Goal: Communication & Community: Answer question/provide support

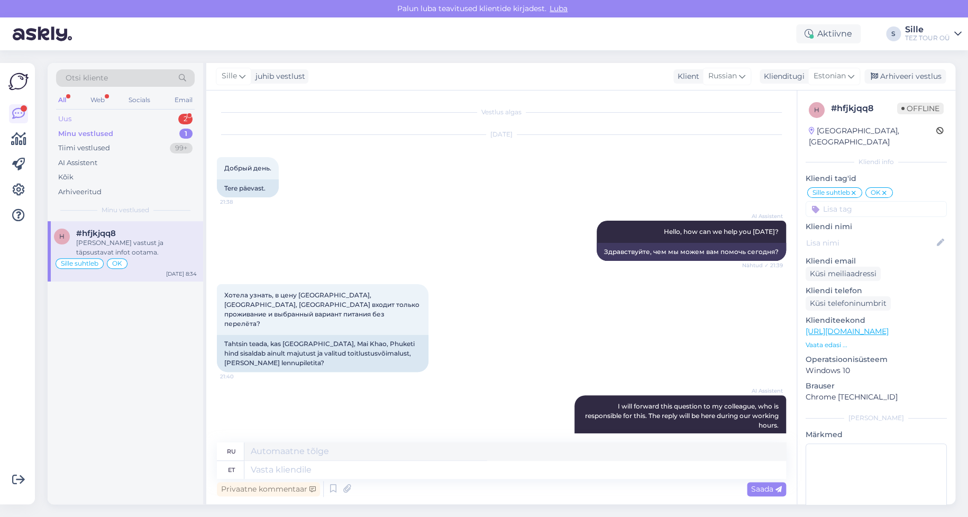
scroll to position [642, 0]
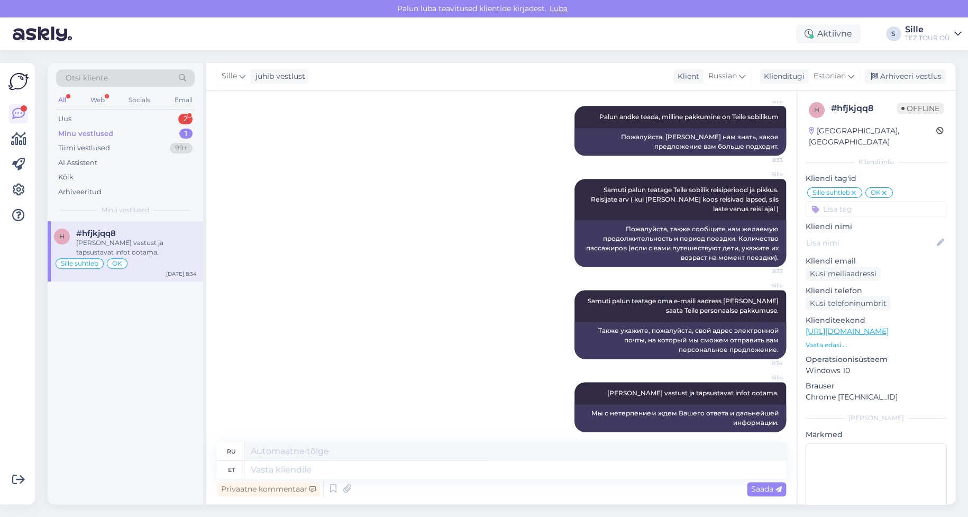
click at [108, 247] on div "[PERSON_NAME] vastust ja täpsustavat infot ootama." at bounding box center [136, 247] width 121 height 19
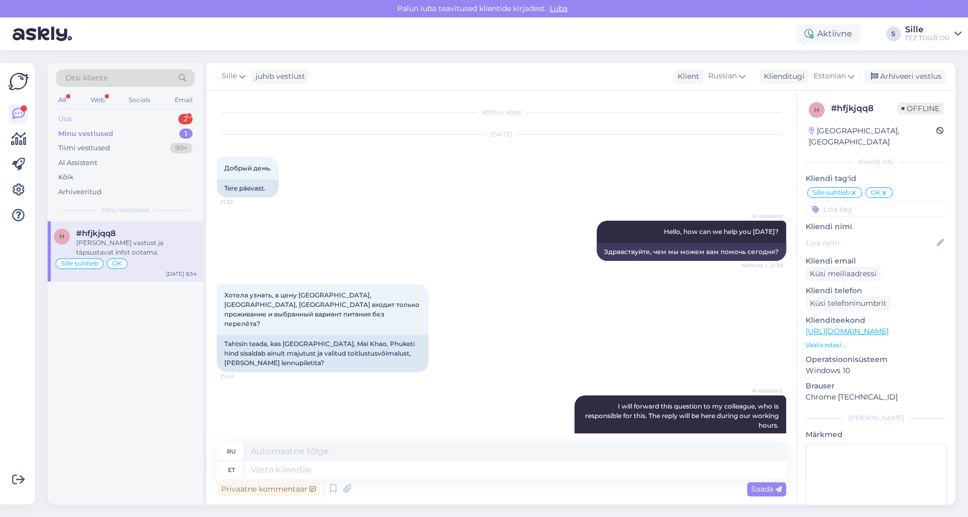
click at [101, 114] on div "Uus 2" at bounding box center [125, 119] width 139 height 15
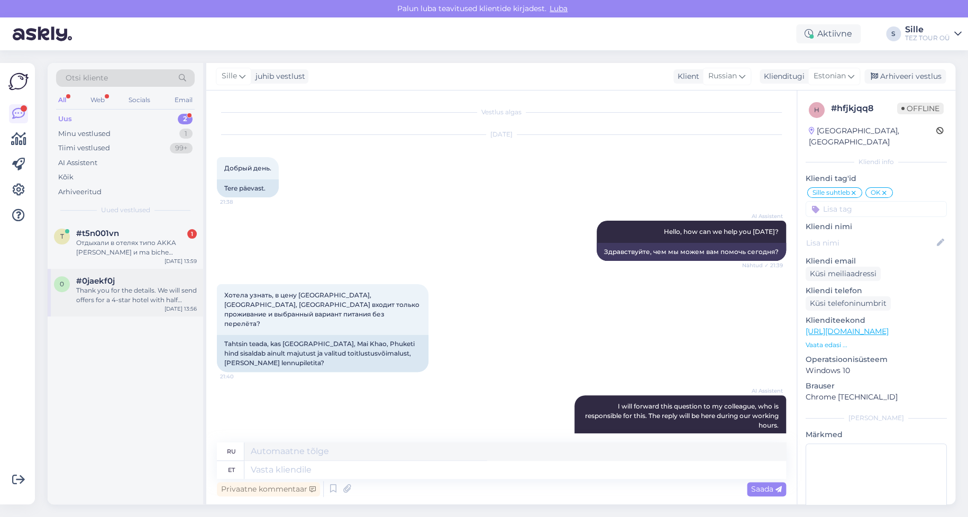
click at [130, 280] on div "#0jaekf0j" at bounding box center [136, 281] width 121 height 10
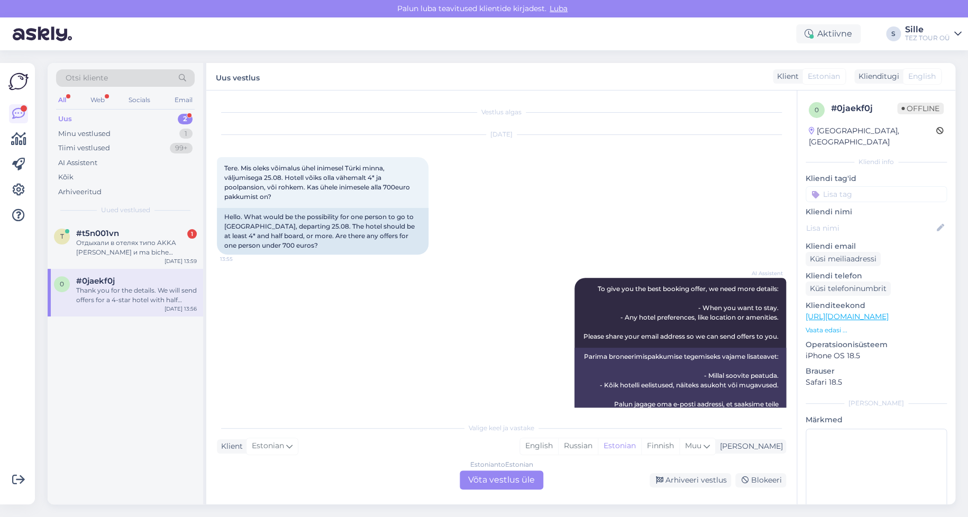
click at [480, 478] on div "Estonian to Estonian Võta vestlus üle" at bounding box center [502, 479] width 84 height 19
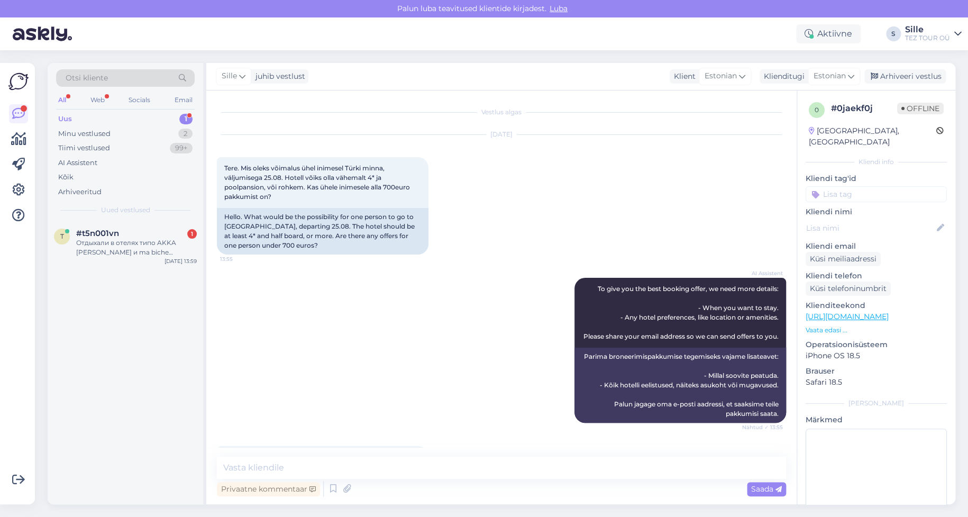
click at [831, 174] on div "Kliendi tag'id [PERSON_NAME] suhtleb Ilja suhtleb SPAM / VIRUS Family? JÄLGI! s…" at bounding box center [876, 187] width 141 height 29
click at [832, 186] on input at bounding box center [876, 194] width 141 height 16
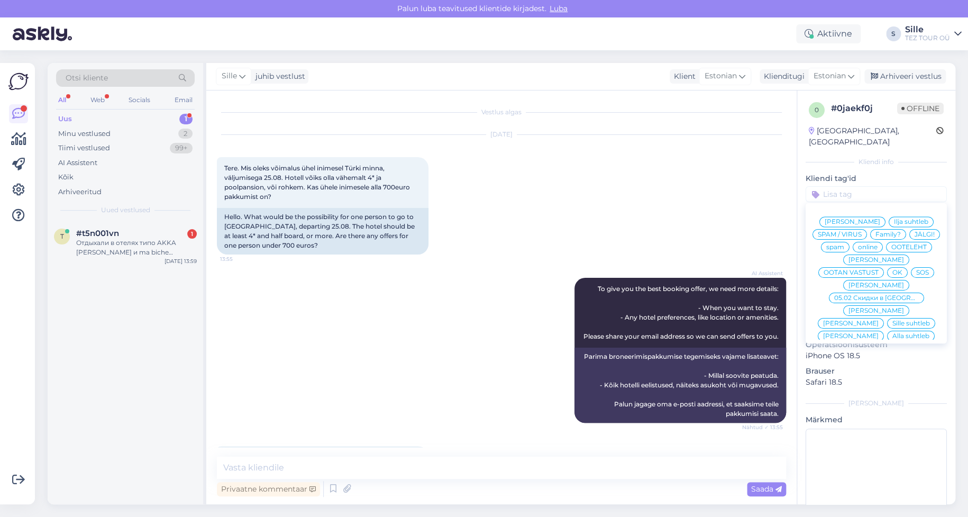
drag, startPoint x: 844, startPoint y: 309, endPoint x: 806, endPoint y: 315, distance: 38.5
click at [892, 320] on span "Sille suhtleb" at bounding box center [911, 323] width 38 height 6
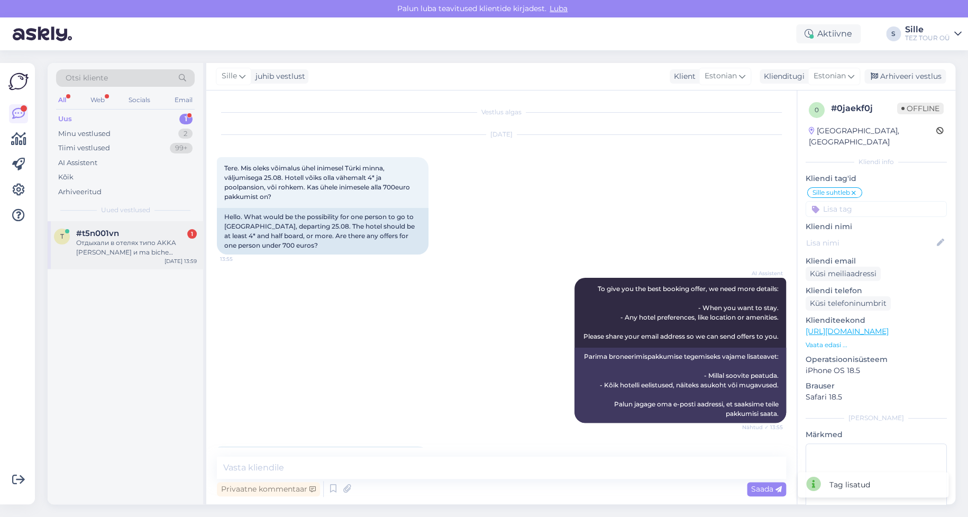
click at [107, 251] on div "Отдыхали в отелях типо AKKA [PERSON_NAME] и ma biche хотелось бы не хуже этого …" at bounding box center [136, 247] width 121 height 19
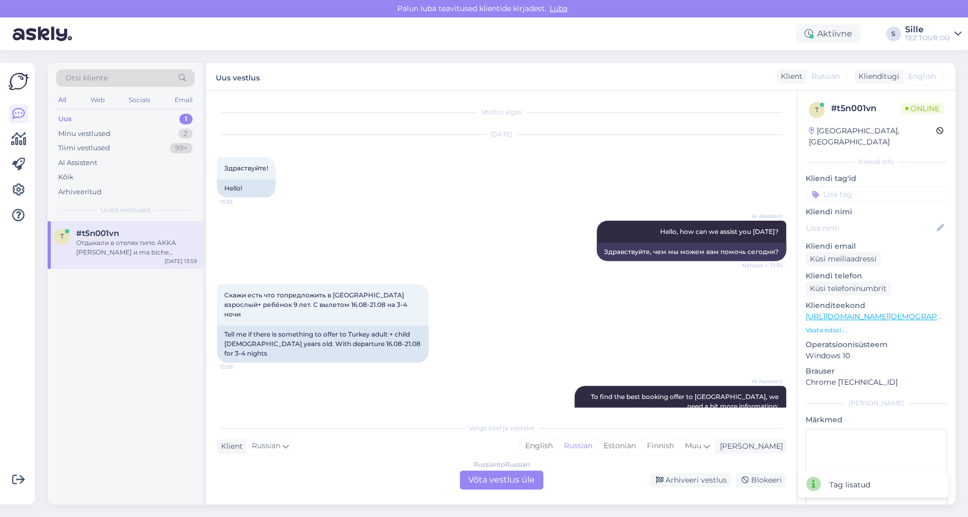
scroll to position [284, 0]
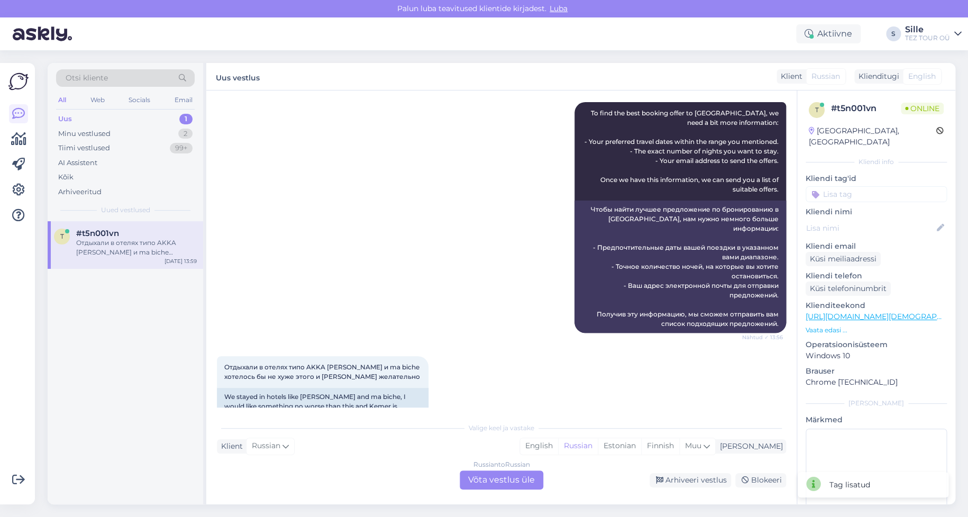
click at [509, 480] on div "Russian to Russian Võta vestlus üle" at bounding box center [502, 479] width 84 height 19
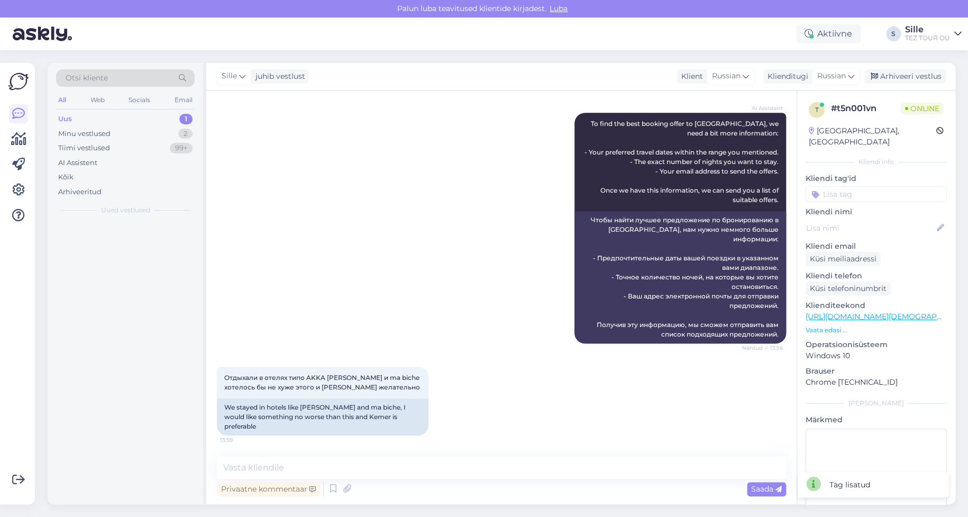
scroll to position [243, 0]
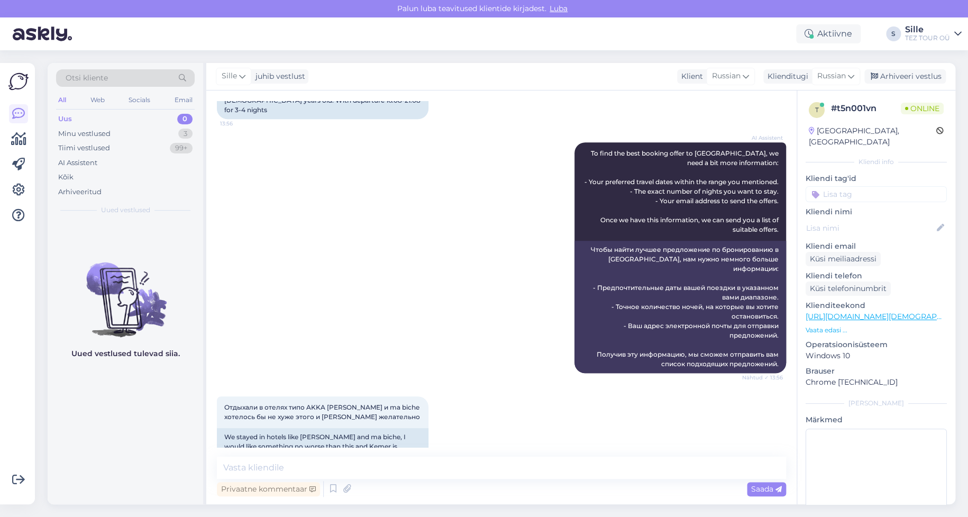
click at [825, 186] on input at bounding box center [876, 194] width 141 height 16
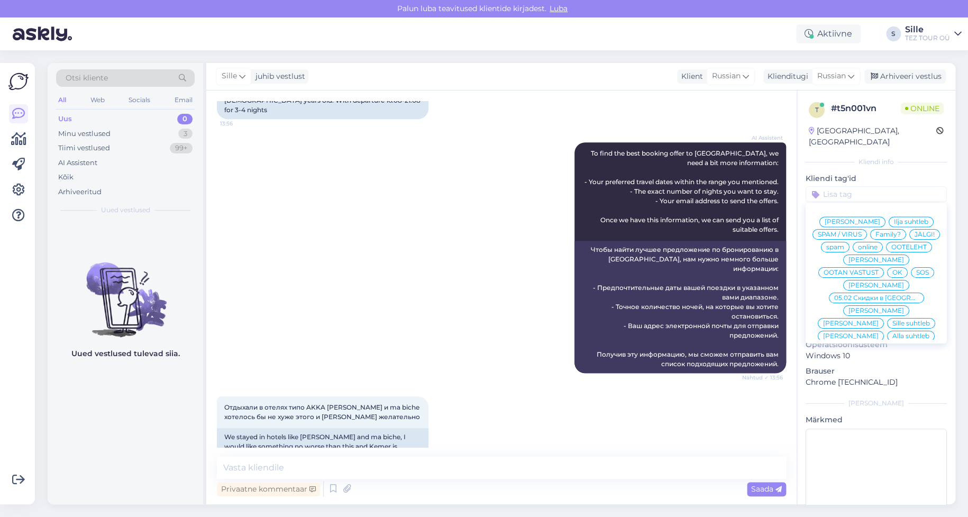
click at [892, 320] on span "Sille suhtleb" at bounding box center [911, 323] width 38 height 6
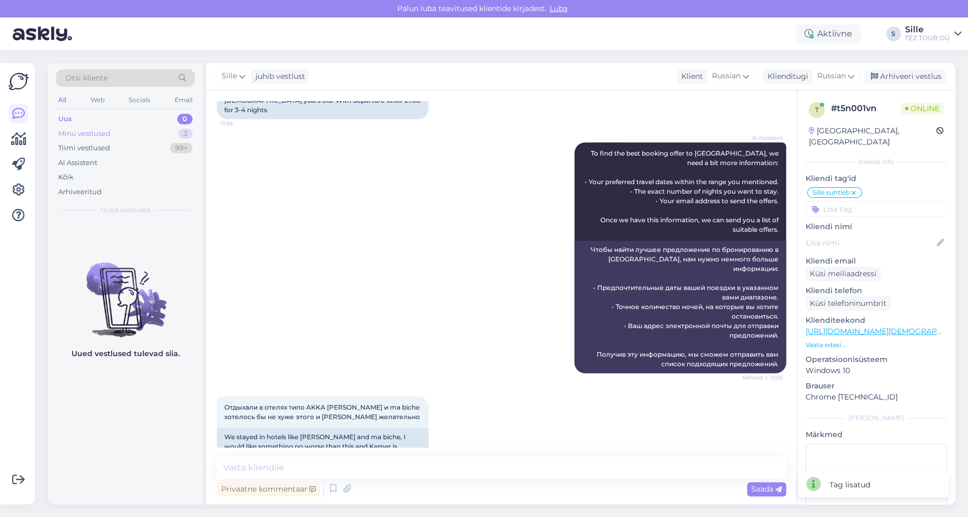
click at [114, 130] on div "Minu vestlused 3" at bounding box center [125, 133] width 139 height 15
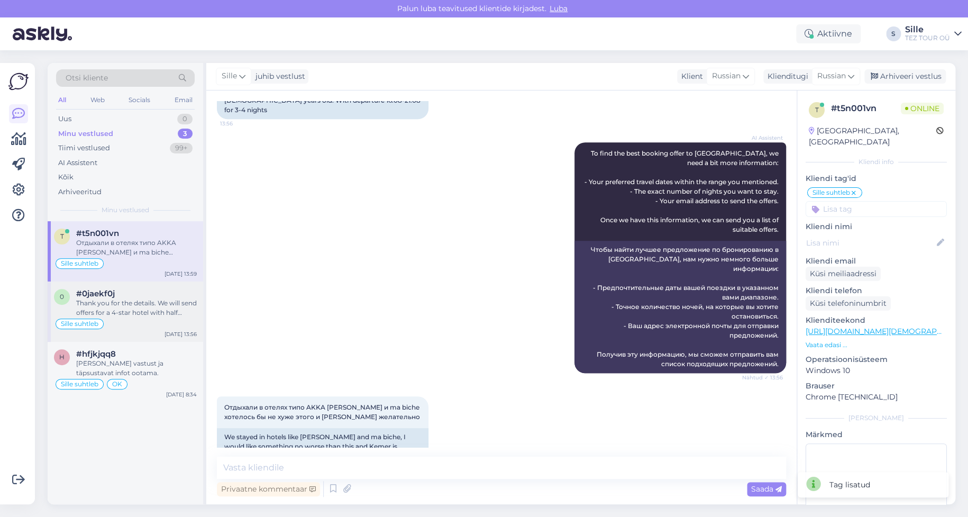
click at [126, 305] on div "Thank you for the details. We will send offers for a 4-star hotel with half boa…" at bounding box center [136, 307] width 121 height 19
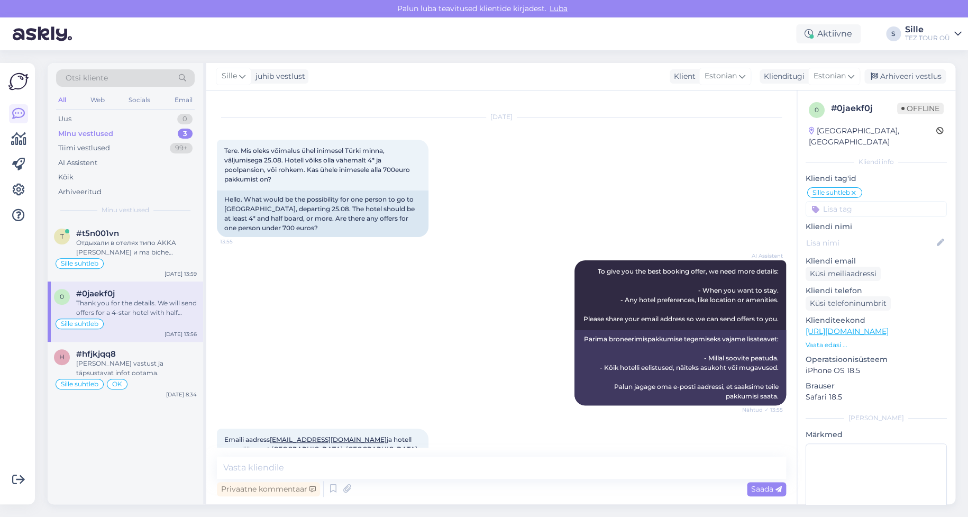
scroll to position [0, 0]
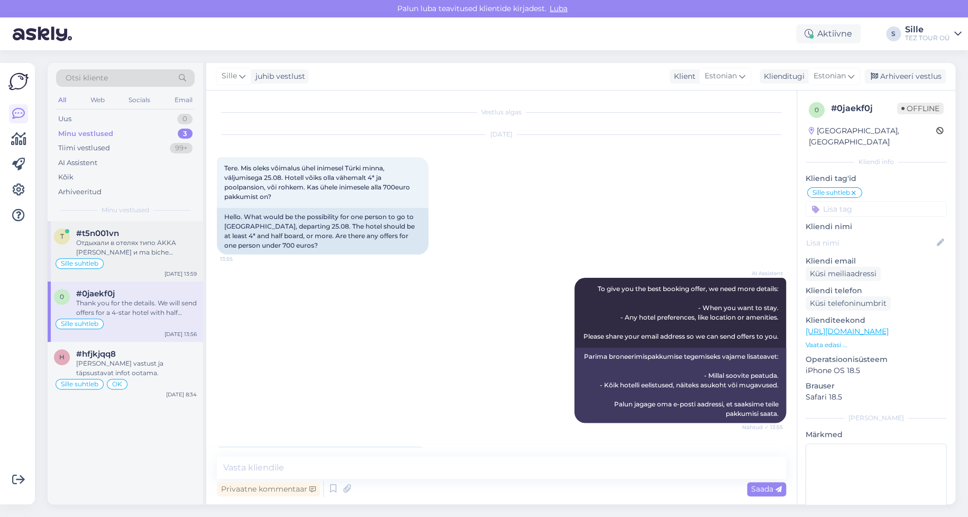
click at [158, 243] on div "Отдыхали в отелях типо AKKA [PERSON_NAME] и ma biche хотелось бы не хуже этого …" at bounding box center [136, 247] width 121 height 19
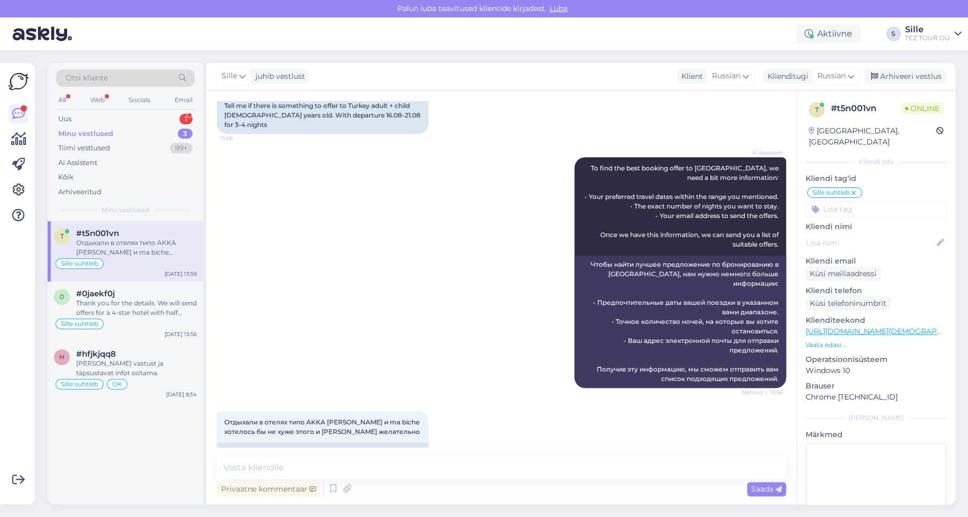
scroll to position [243, 0]
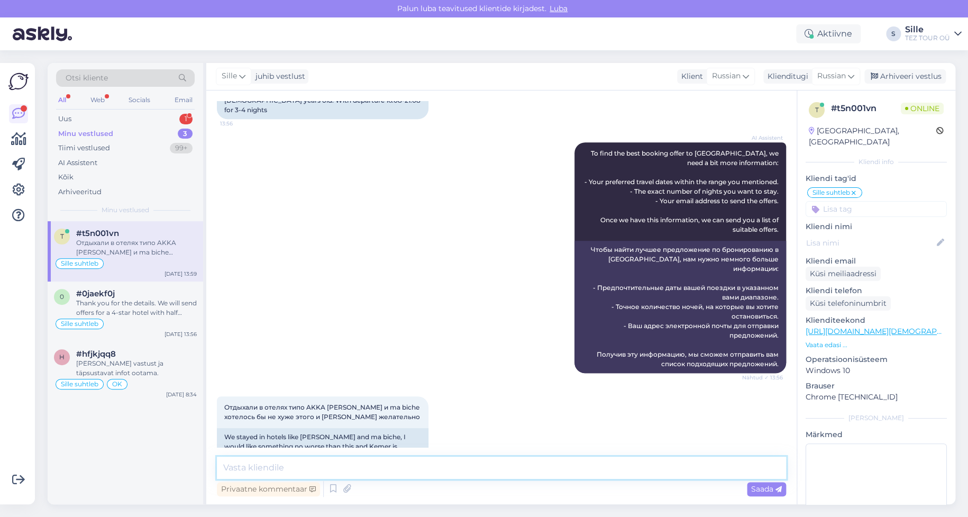
click at [267, 468] on textarea at bounding box center [501, 468] width 569 height 22
click at [838, 71] on span "Russian" at bounding box center [831, 76] width 29 height 12
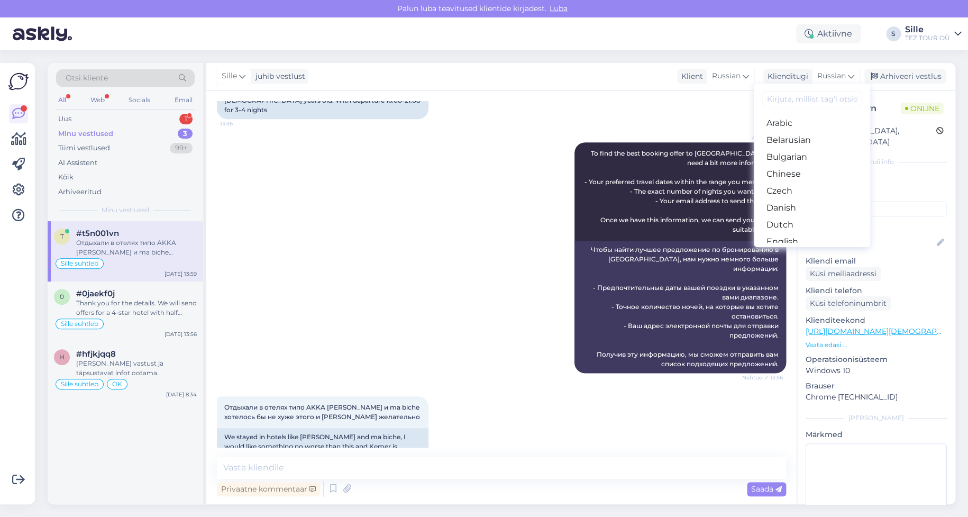
click at [778, 250] on link "Estonian" at bounding box center [812, 258] width 116 height 17
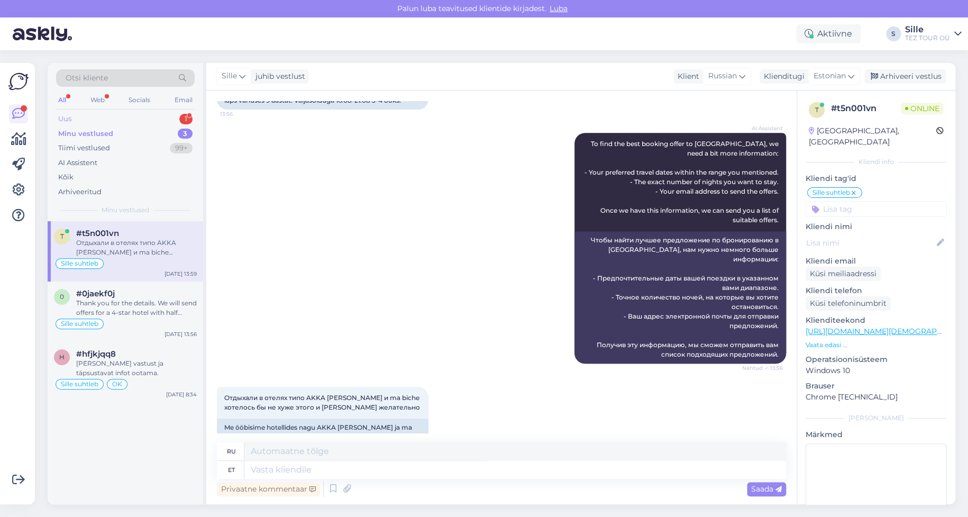
click at [121, 117] on div "Uus 1" at bounding box center [125, 119] width 139 height 15
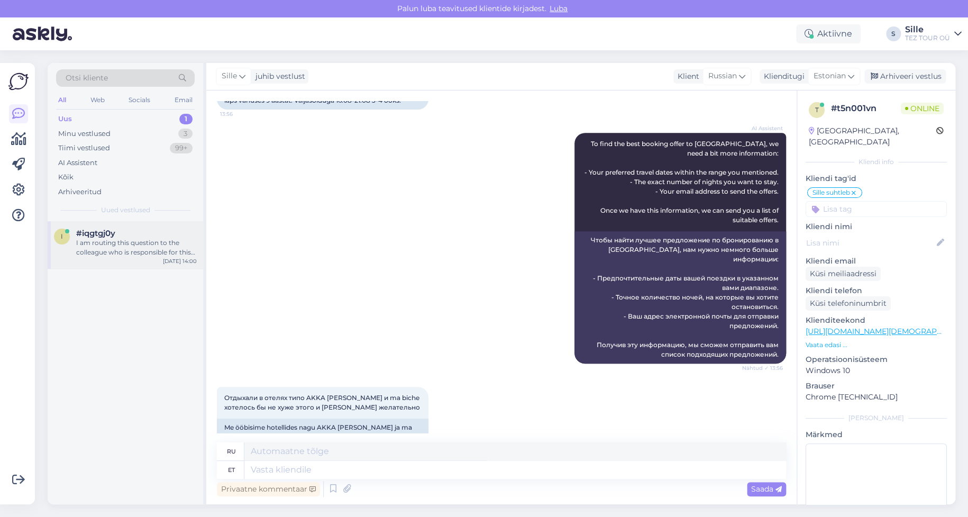
click at [132, 245] on div "I am routing this question to the colleague who is responsible for this topic. …" at bounding box center [136, 247] width 121 height 19
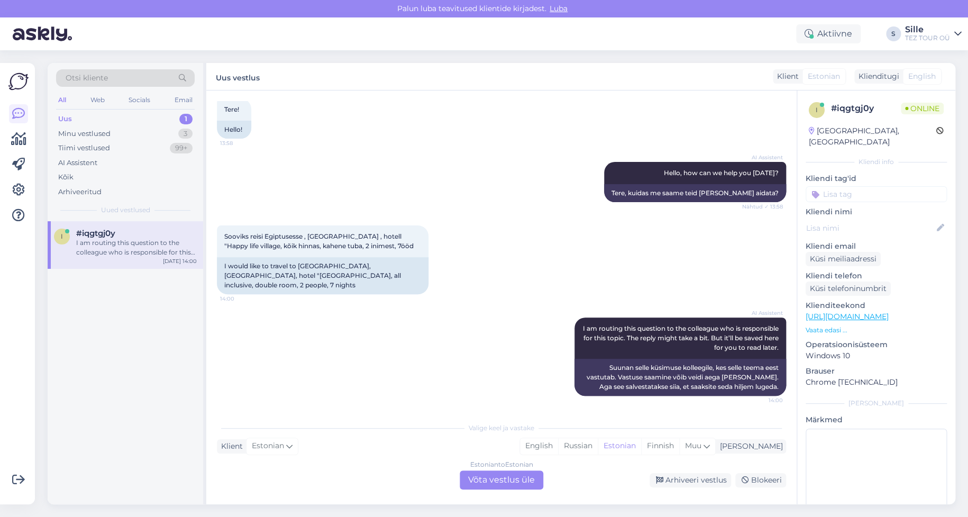
scroll to position [49, 0]
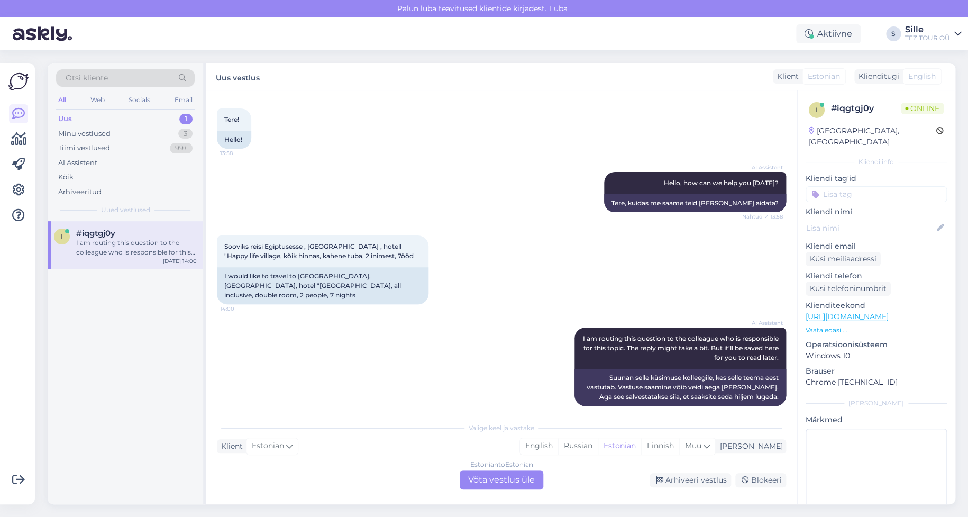
click at [509, 479] on div "Estonian to Estonian Võta vestlus üle" at bounding box center [502, 479] width 84 height 19
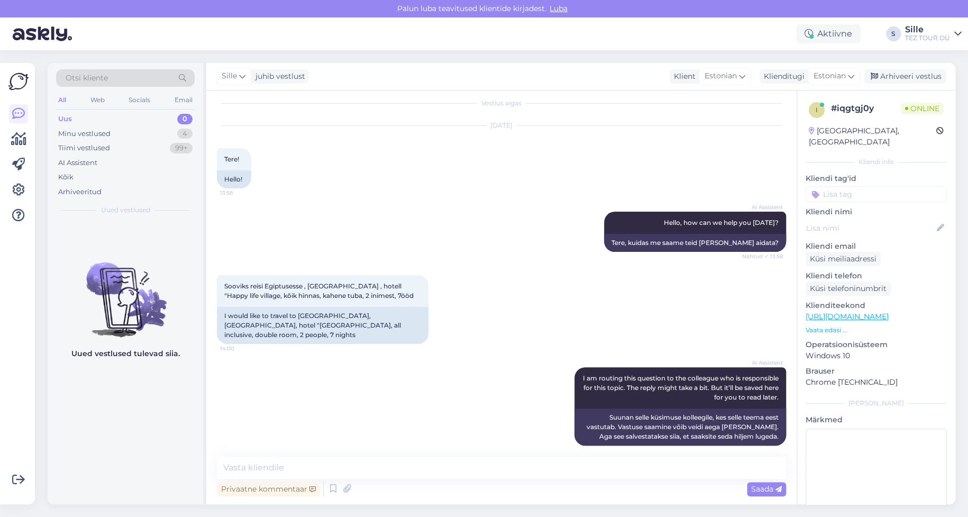
click at [831, 186] on input at bounding box center [876, 194] width 141 height 16
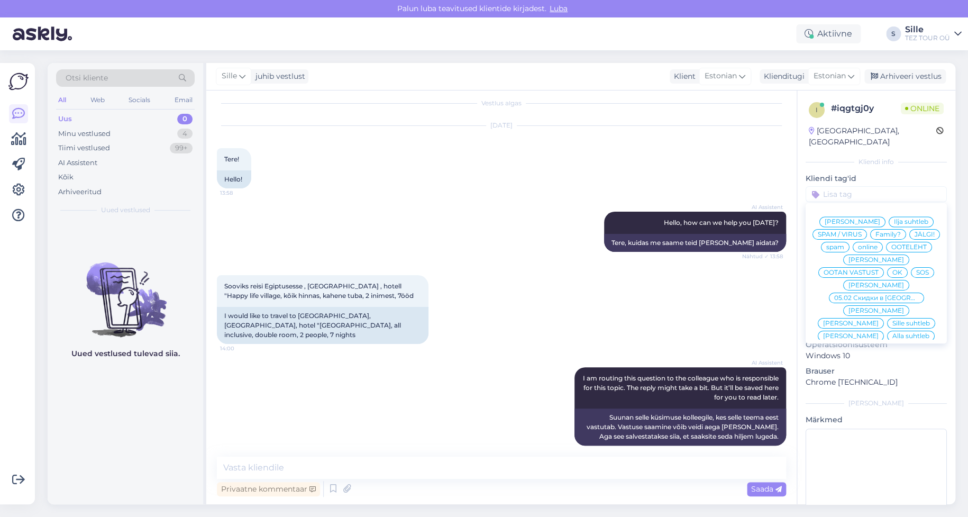
click at [892, 320] on span "Sille suhtleb" at bounding box center [911, 323] width 38 height 6
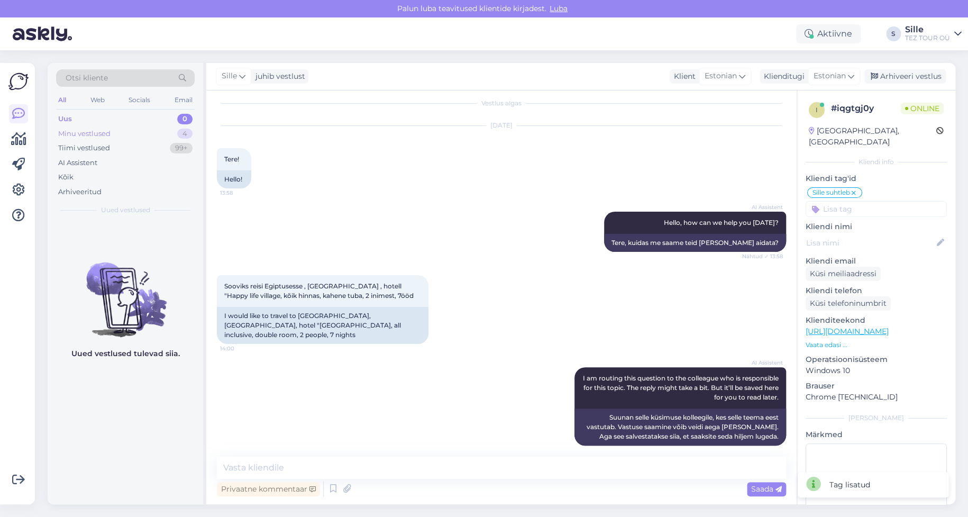
click at [99, 132] on div "Minu vestlused" at bounding box center [84, 134] width 52 height 11
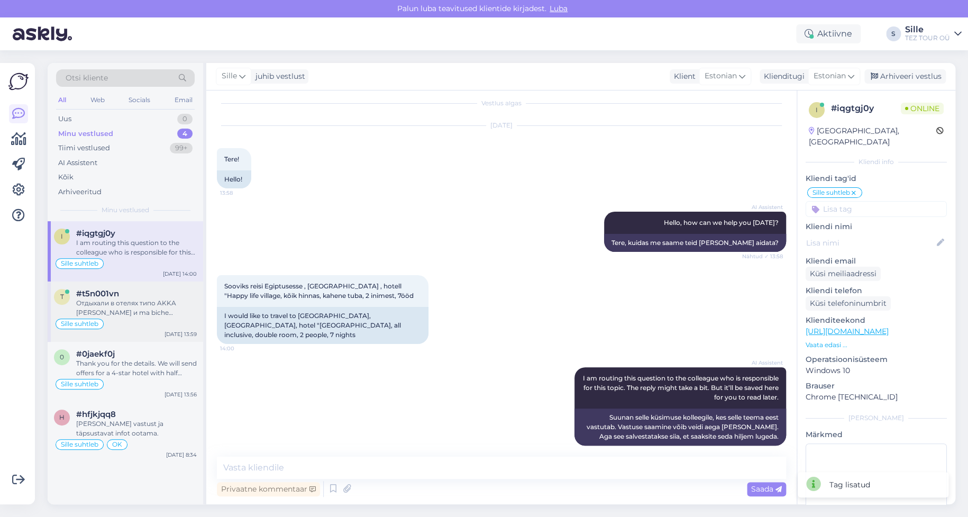
click at [111, 315] on div "Отдыхали в отелях типо AKKA [PERSON_NAME] и ma biche хотелось бы не хуже этого …" at bounding box center [136, 307] width 121 height 19
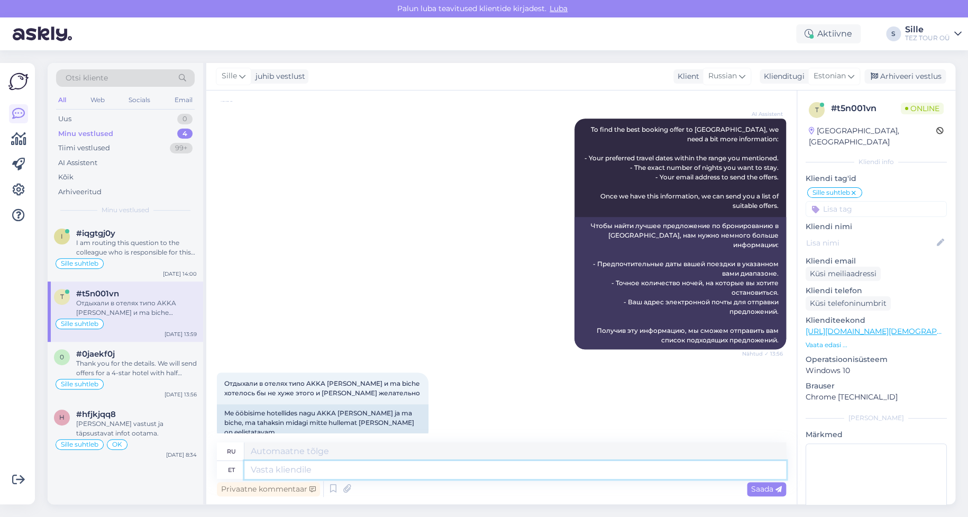
click at [279, 470] on textarea at bounding box center [515, 470] width 542 height 18
type textarea "Tere!"
type textarea "Привет!"
type textarea "Tere! Täname"
type textarea "Привет! [GEOGRAPHIC_DATA]."
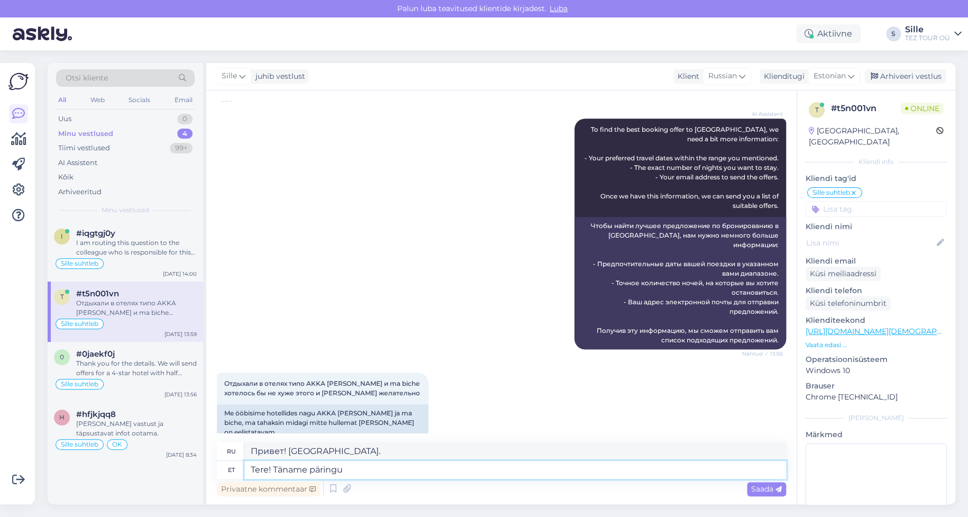
type textarea "Tere! Täname päringu e"
type textarea "Здравствуйте! Спасибо за ваш запрос."
type textarea "Tere! Täname päringu eest."
click at [769, 491] on span "Saada" at bounding box center [766, 489] width 31 height 10
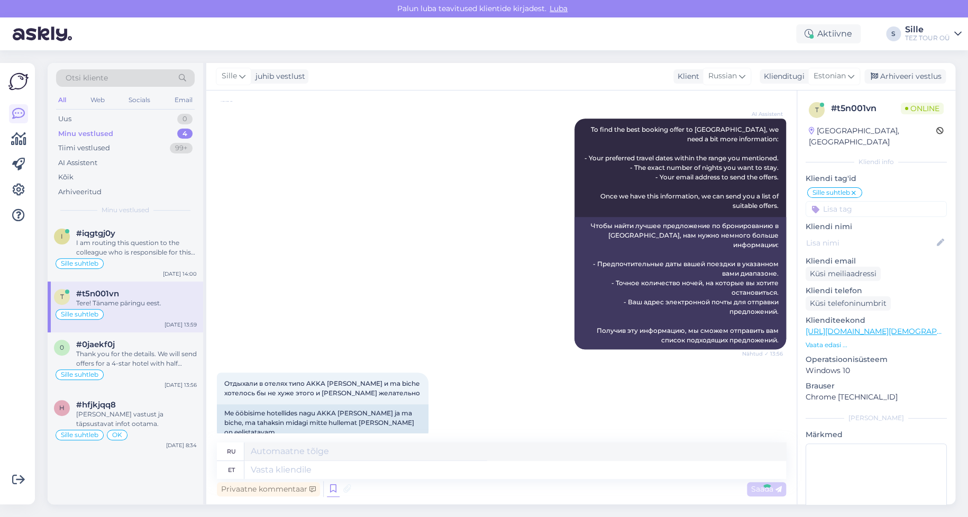
scroll to position [321, 0]
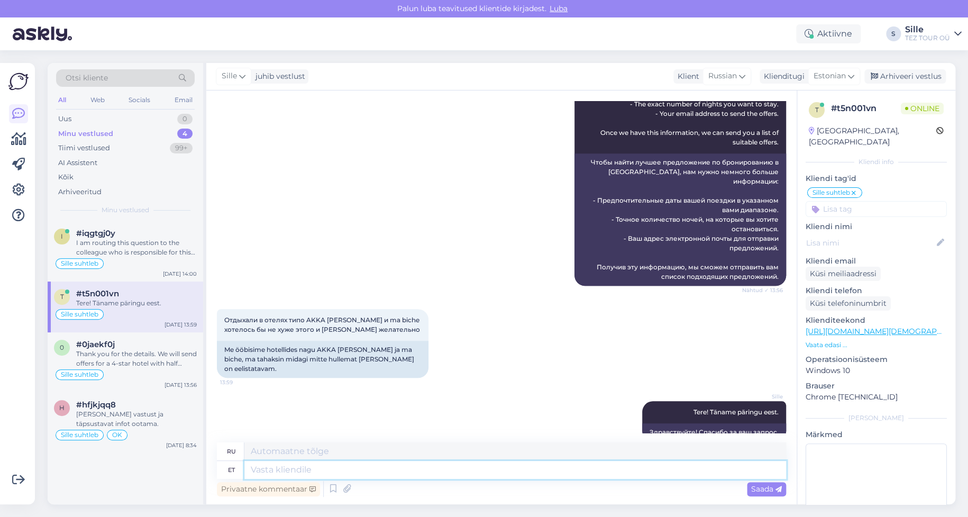
click at [282, 471] on textarea at bounding box center [515, 470] width 542 height 18
type textarea "[GEOGRAPHIC_DATA]"
type textarea "Из [GEOGRAPHIC_DATA]"
type textarea "[GEOGRAPHIC_DATA] reisid"
type textarea "Поездки из [GEOGRAPHIC_DATA]"
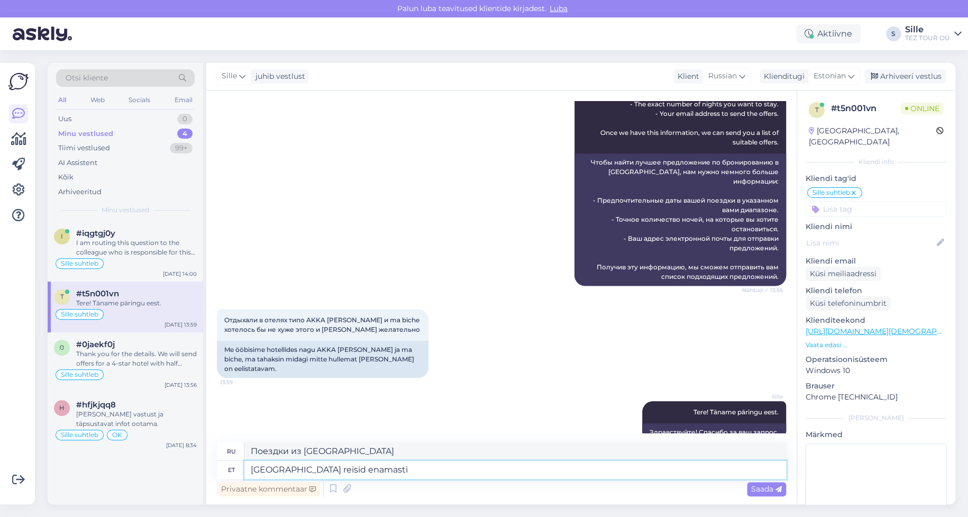
type textarea "[GEOGRAPHIC_DATA] reisid enamasti"
type textarea "Вы в основном путешествуете из [GEOGRAPHIC_DATA]."
type textarea "[GEOGRAPHIC_DATA] reisid enamasti väälja"
type textarea "Из [GEOGRAPHIC_DATA] вы в основном едете в сельскую местность."
type textarea "[GEOGRAPHIC_DATA] reisid enamasti väälja müüdud."
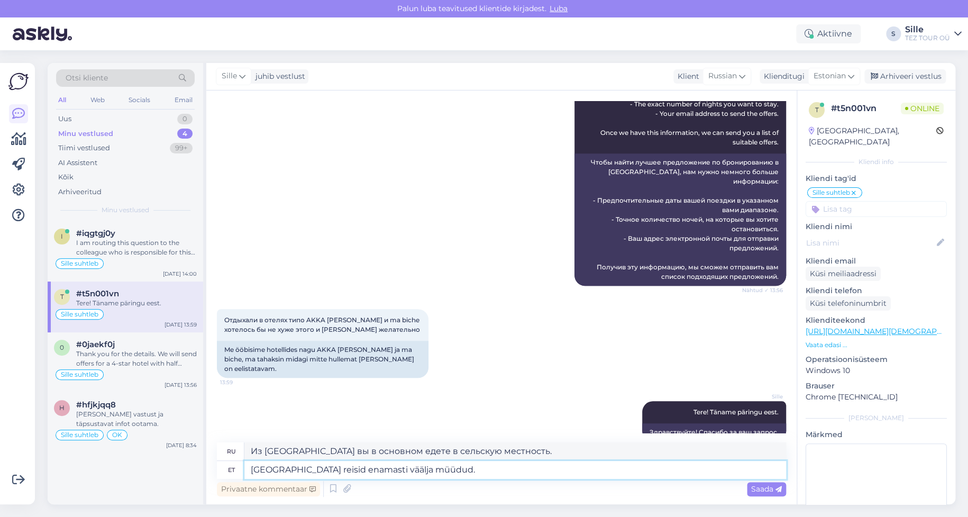
type textarea "Билеты на поездки из [GEOGRAPHIC_DATA] в основном распроданы."
type textarea "[GEOGRAPHIC_DATA] reisid enamasti väälja müüdud."
click at [761, 486] on span "Saada" at bounding box center [766, 489] width 31 height 10
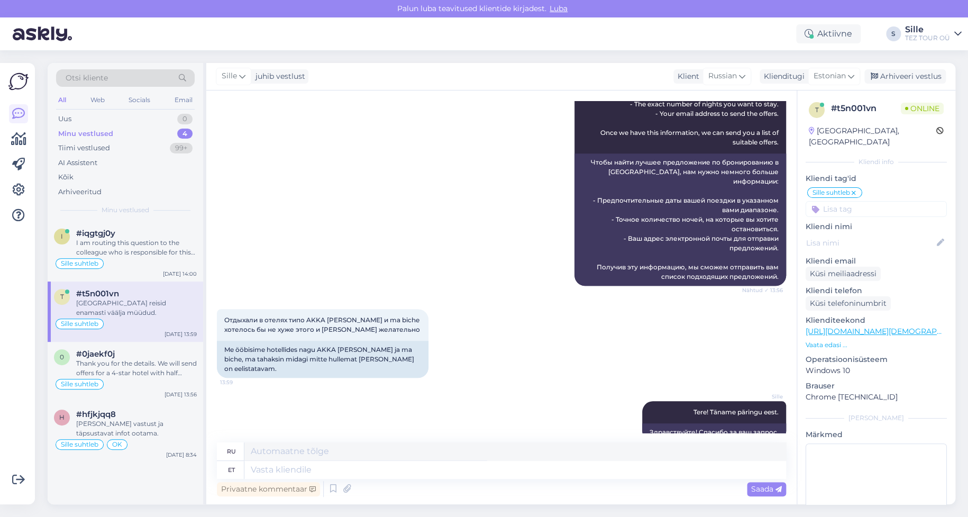
scroll to position [385, 0]
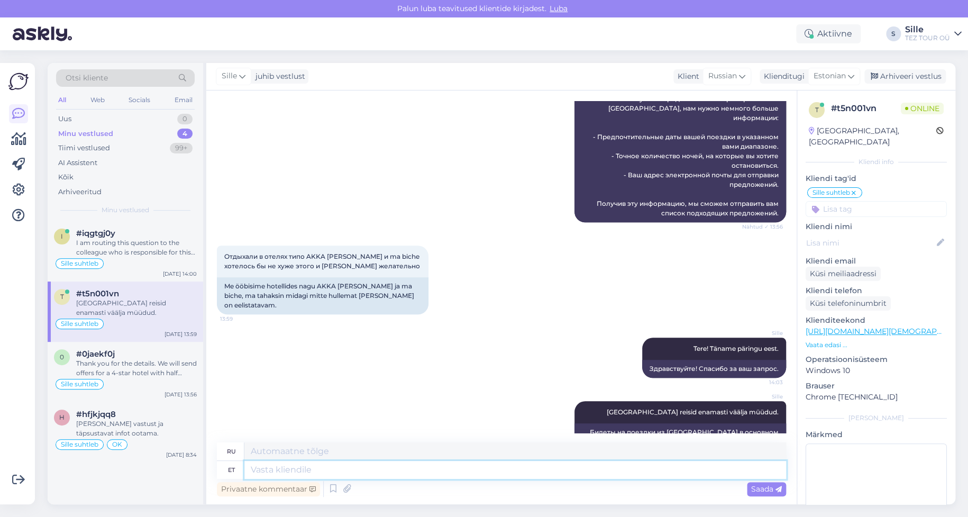
click at [291, 469] on textarea at bounding box center [515, 470] width 542 height 18
type textarea "3"
type textarea "3 reisijat"
type textarea "3 пассажира"
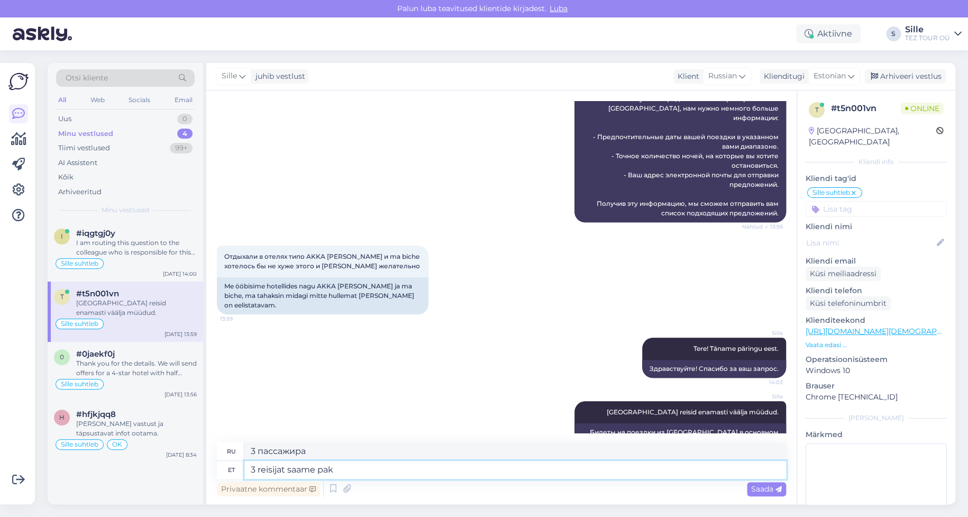
type textarea "3 reisijat saame pakk"
type textarea "Мы можем разместить 3 пассажиров."
type textarea "3 reisijat saame pakkuda"
type textarea "Мы можем предложить 3 пассажирам"
type textarea "3 reisijat saame pakkuda reisi"
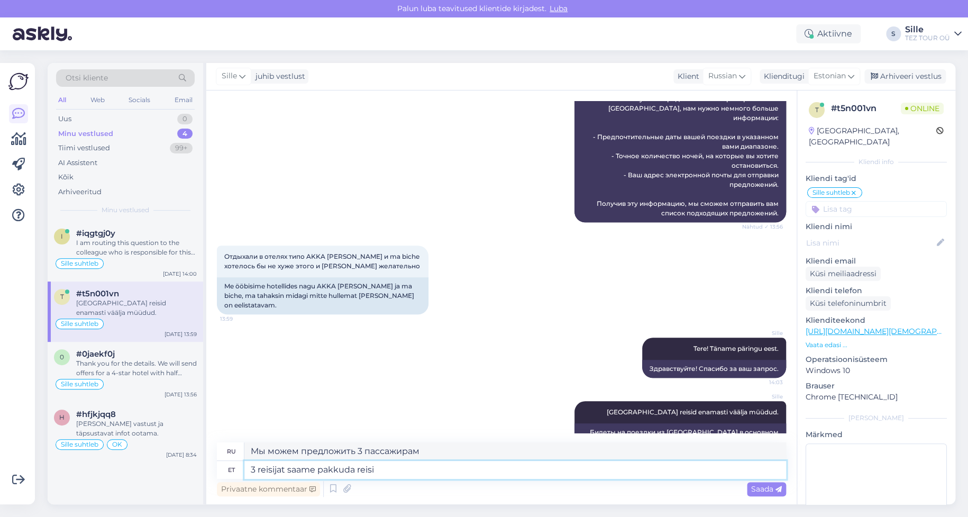
type textarea "Мы можем предложить поездку для 3 пассажиров."
type textarea "3 reisijat saame pakkuda reisi alates"
type textarea "Мы можем предложить поездку от 3 пассажиров."
type textarea "3 reisijat saame pakkuda reisi alates 22.08"
type textarea "Мы можем предложить поездку для 3 пассажиров с 22.08"
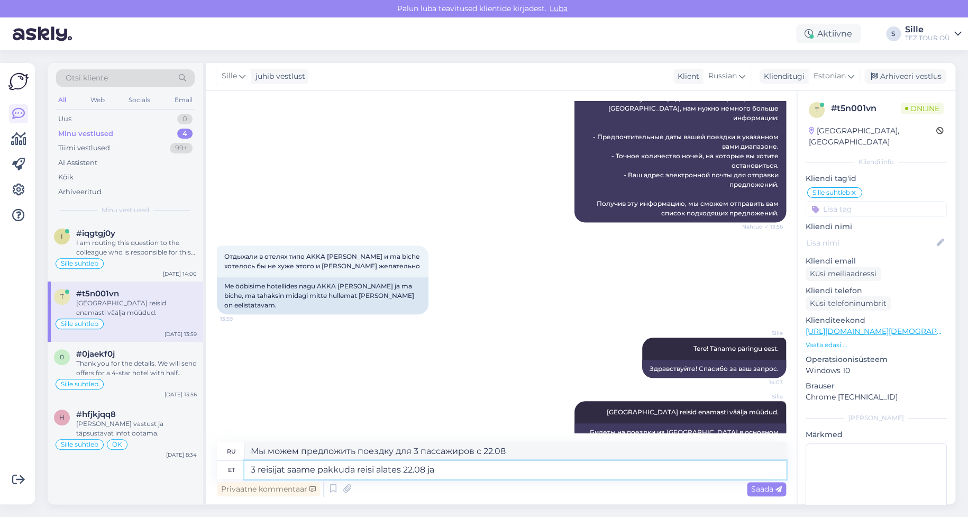
type textarea "3 reisijat saame pakkuda reisi alates 22.08 ja m"
type textarea "Мы можем предложить поездку для 3 пассажиров с 22.08 и"
type textarea "3 reisijat saame pakkuda reisi alates 22.08 ja minimaalselt"
type textarea "Мы можем предложить поездку с 22.08 и минимум 3 пассажира."
type textarea "3 reisijat saame pakkuda reisi alates 22.08 ja minimaalselt 11"
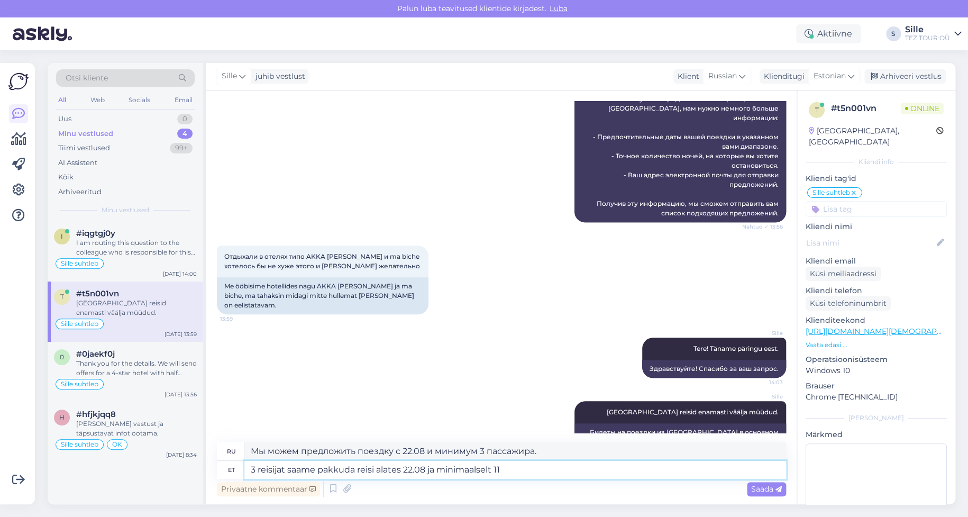
type textarea "Мы можем предложить поездку для 3 пассажиров, начиная с 22.08 и минимум для 11 …"
type textarea "3 reisijat saame pakkuda reisi alates 22.08 ja minimaalselt 11 ööd"
type textarea "Мы можем предложить поездку для 3 пассажиров, начиная с 22.08 и минимум на 11 н…"
type textarea "3 reisijat saame pakkuda reisi alates 22.08 ja minimaalselt 11 ööd"
click at [771, 487] on span "Saada" at bounding box center [766, 489] width 31 height 10
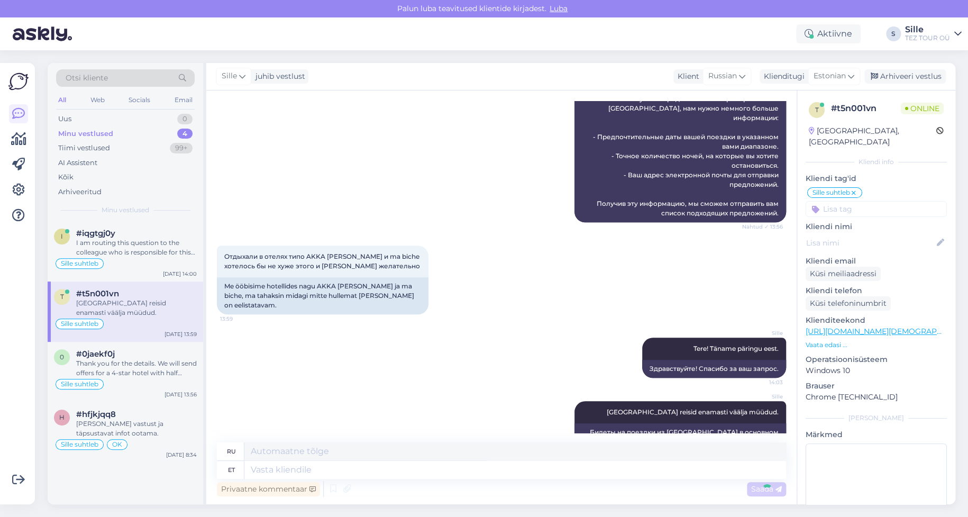
scroll to position [467, 0]
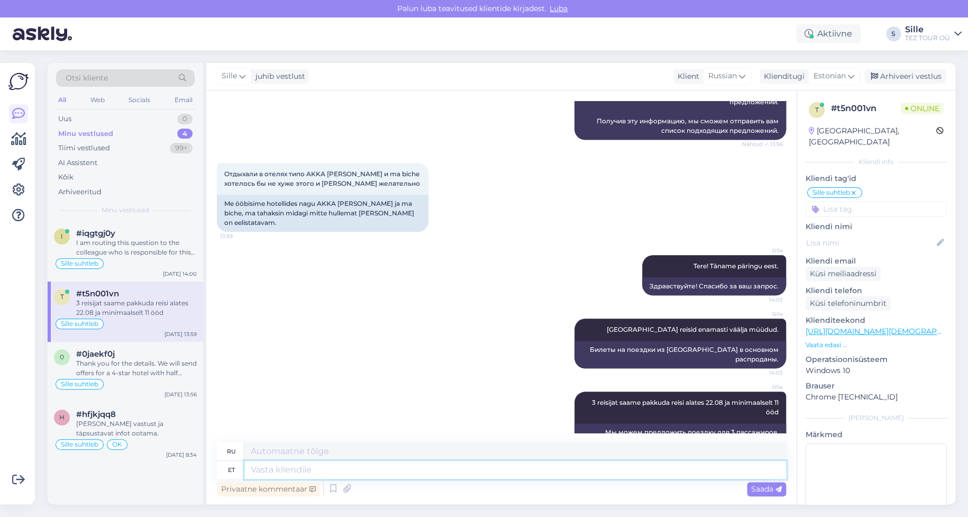
click at [279, 473] on textarea at bounding box center [515, 470] width 542 height 18
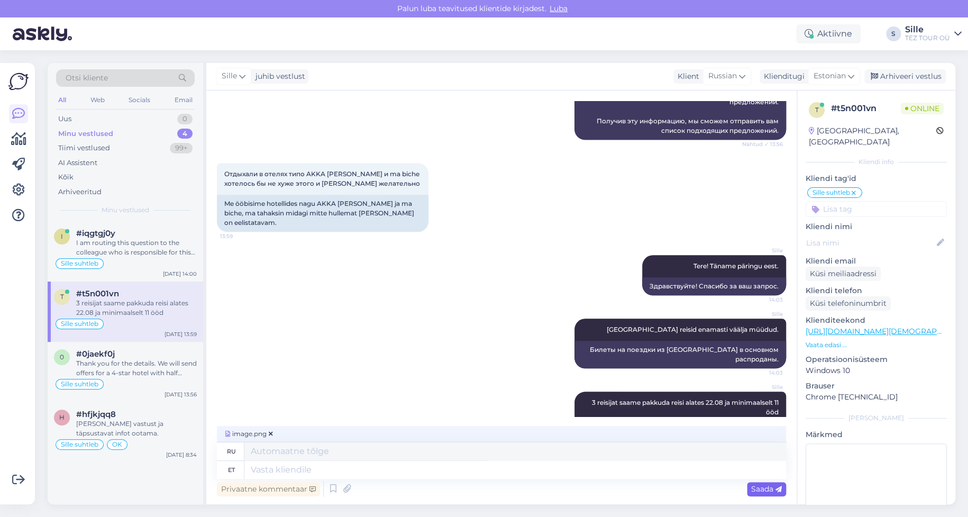
click at [761, 486] on span "Saada" at bounding box center [766, 489] width 31 height 10
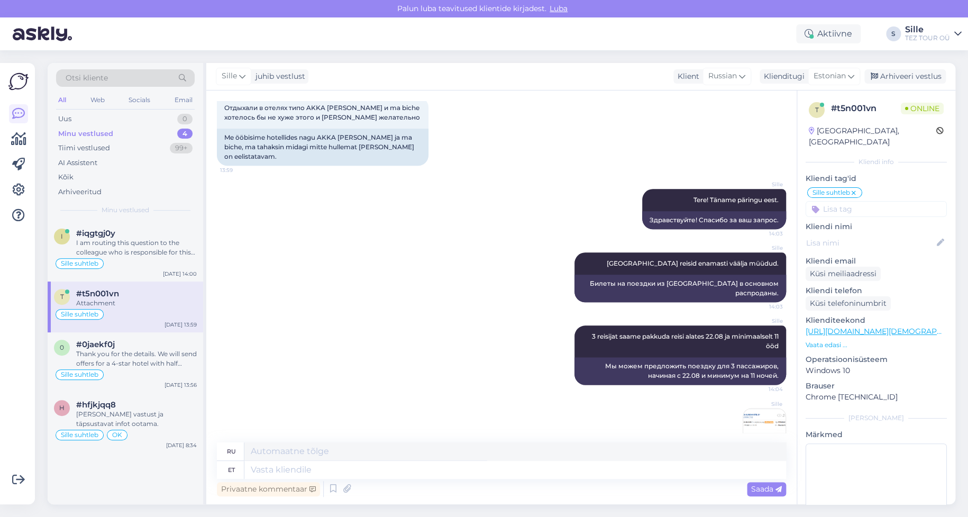
scroll to position [534, 0]
click at [295, 471] on textarea at bounding box center [515, 470] width 542 height 18
type textarea "Palun"
type textarea "Пожалуйста"
type textarea "Palun kirjutage o"
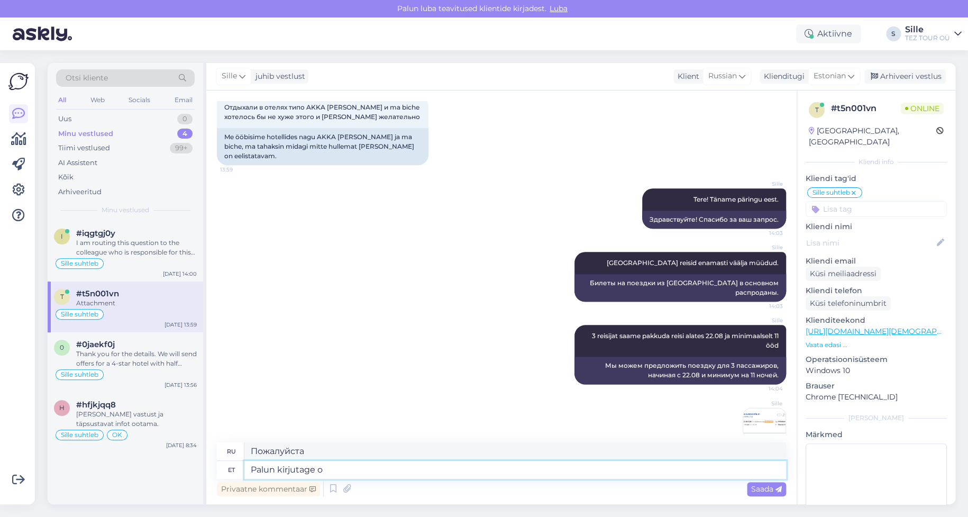
type textarea "Пожалуйста, напишите"
type textarea "Palun kirjutage omm"
type textarea "Пожалуйста, напишите свой собственный."
type textarea "Palun kirjutage oma"
type textarea "Пожалуйста, напишите ваш"
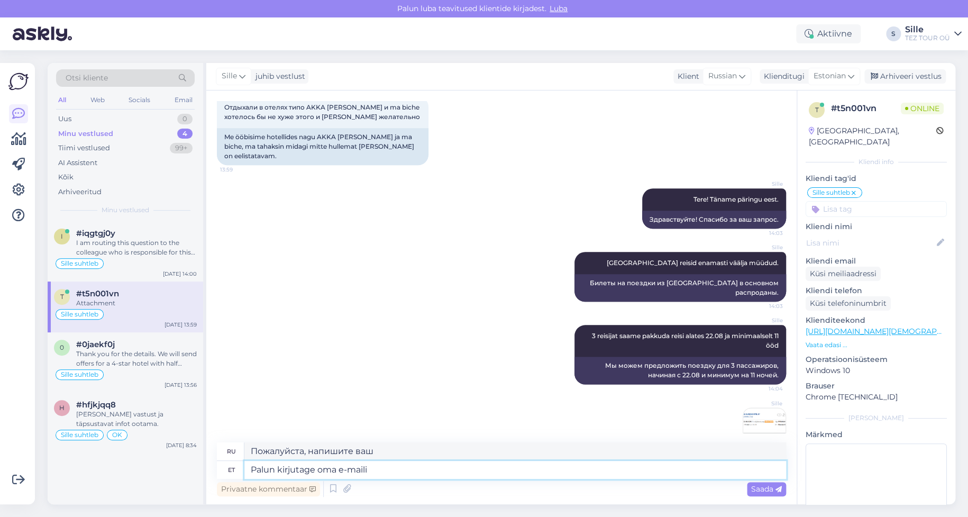
type textarea "Palun kirjutage oma e-maili"
type textarea "Пожалуйста, введите свой адрес электронной почты."
type textarea "Palun kirjutage oma e-maili aadress, k"
type textarea "Пожалуйста, введите ваш адрес электронной почты,"
type textarea "Palun kirjutage oma e-maili aadress, kui"
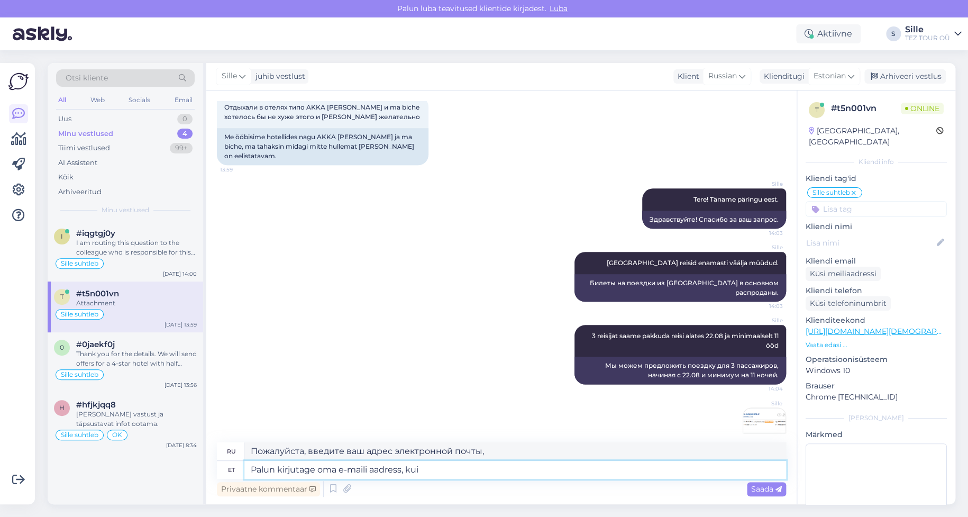
type textarea "Пожалуйста, введите свой адрес электронной почты, если"
type textarea "Palun kirjutage oma e-maili aadress, kui Teile sob"
type textarea "Пожалуйста, введите свой адрес электронной почты, если вы"
type textarea "Palun kirjutage oma e-maili aadress, kui Teile sobib"
type textarea "Если вам удобно, введите свой адрес электронной почты."
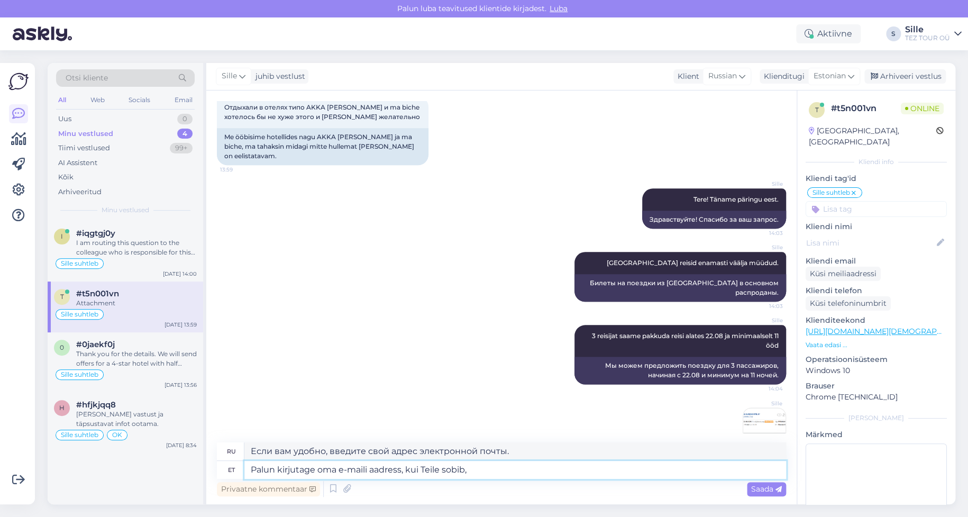
type textarea "Palun kirjutage oma e-maili aadress, kui Teile sobib, e"
type textarea "Пожалуйста, введите свой адрес электронной почты, если он вам подходит,"
type textarea "Palun kirjutage oma e-maili aadress, kui Teile sobib, et s"
type textarea "Пожалуйста, введите свой адрес электронной почты, если вы хотите"
type textarea "Palun kirjutage oma e-maili aadress, kui Teile sobib, et saadan"
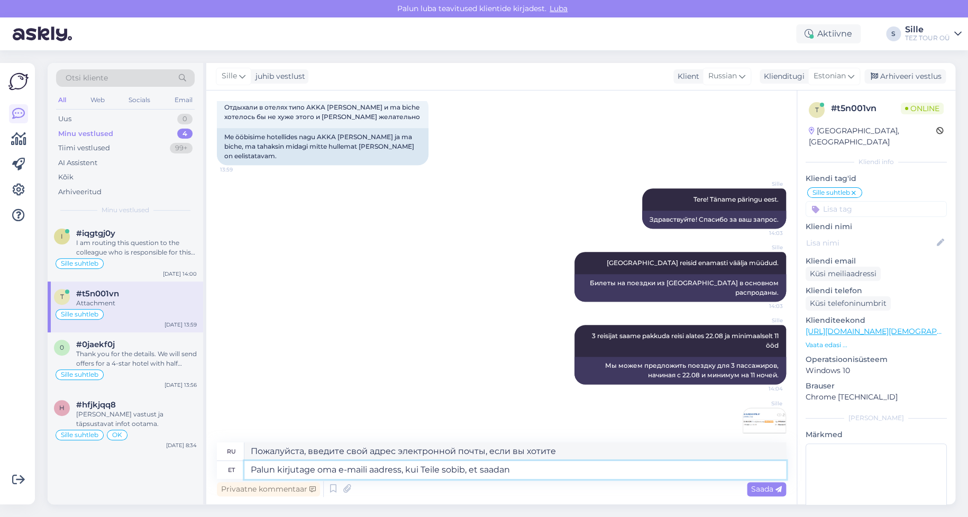
type textarea "Если вы хотите, чтобы я отправил его вам, введите свой адрес электронной почты."
type textarea "Palun kirjutage oma e-maili aadress, kui Teile sobib, et saadan pakkumised"
type textarea "Введите свой адрес электронной почты, если вы хотите, чтобы я отправлял вам пре…"
type textarea "Palun kirjutage oma e-maili aadress, kui Teile sobib, et saadan pakkumised [GEO…"
type textarea "Напишите, пожалуйста, свой адрес электронной почты, если хотите, чтобы я отправ…"
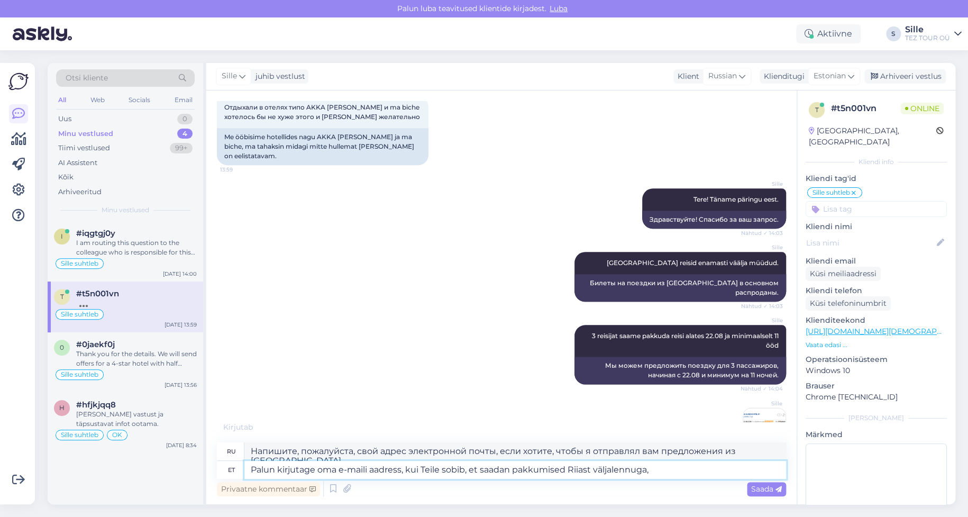
type textarea "Palun kirjutage oma e-maili aadress, kui Teile sobib, et saadan pakkumised Riia…"
type textarea "Напишите, пожалуйста, свой адрес электронной почты, если хотите, чтобы я отправ…"
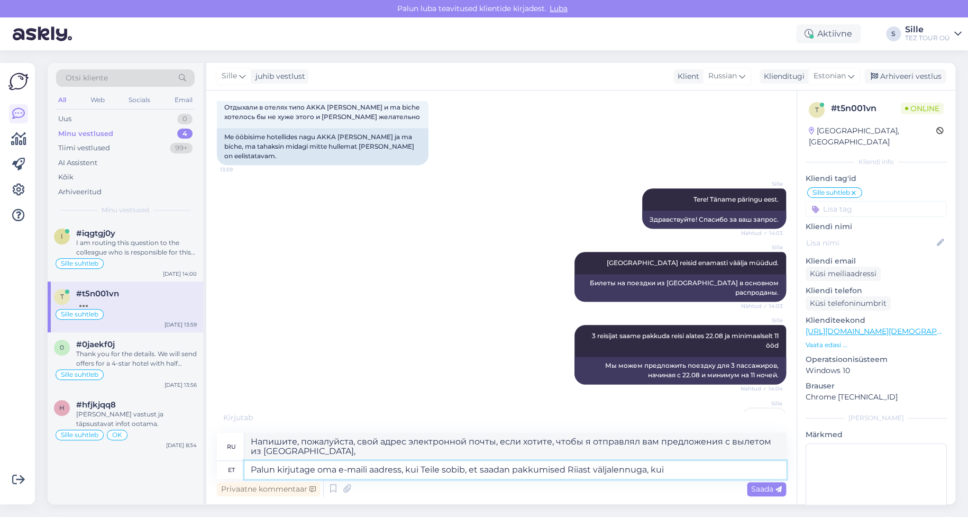
type textarea "Palun kirjutage oma e-maili aadress, kui Teile sobib, et saadan pakkumised Riia…"
type textarea "Напишите, пожалуйста, свой адрес электронной почты, если хотите, чтобы я выслал…"
type textarea "Palun kirjutage oma e-maili aadress, kui Teile sobib, et saadan pakkumised Riia…"
type textarea "Напишите, пожалуйста, свой адрес электронной почты, если хотите, чтобы я выслал…"
type textarea "Palun kirjutage oma e-maili aadress, kui Teile sobib, et saadan pakkumised Riia…"
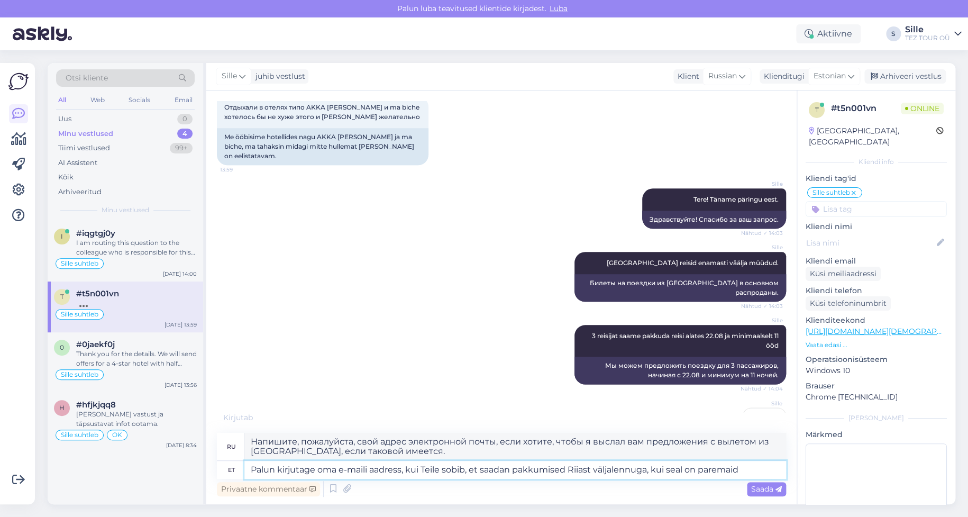
type textarea "Напишите, пожалуйста, свой адрес электронной почты, если хотите, чтобы я отправ…"
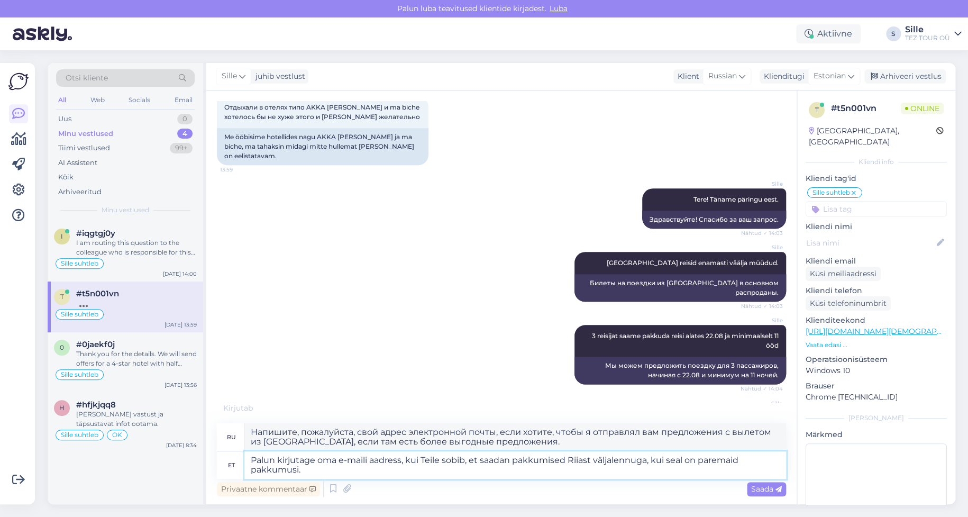
type textarea "Palun kirjutage oma e-maili aadress, kui Teile sobib, et saadan pakkumised Riia…"
type textarea "Напишите, пожалуйста, свой адрес электронной почты, если хотите, чтобы я выслал…"
type textarea "Palun kirjutage oma e-maili aadress, kui Teile sobib, et saadan pakkumised Riia…"
click at [622, 433] on textarea "Напишите, пожалуйста, свой адрес электронной почты, если хотите, чтобы я выслал…" at bounding box center [515, 437] width 542 height 28
type textarea "Напишите, пожалуйста, свой адрес электронной почты, если хотите, чтобы я выслал…"
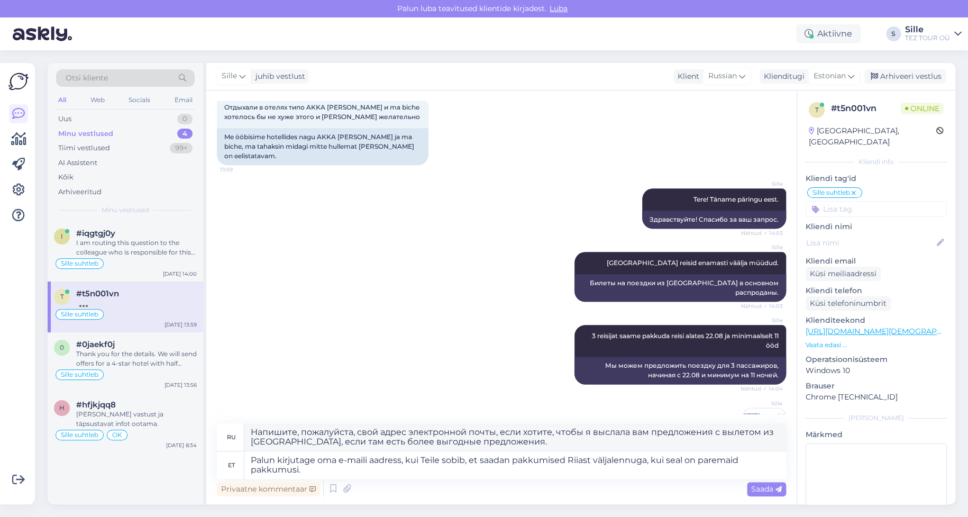
click at [759, 488] on span "Saada" at bounding box center [766, 489] width 31 height 10
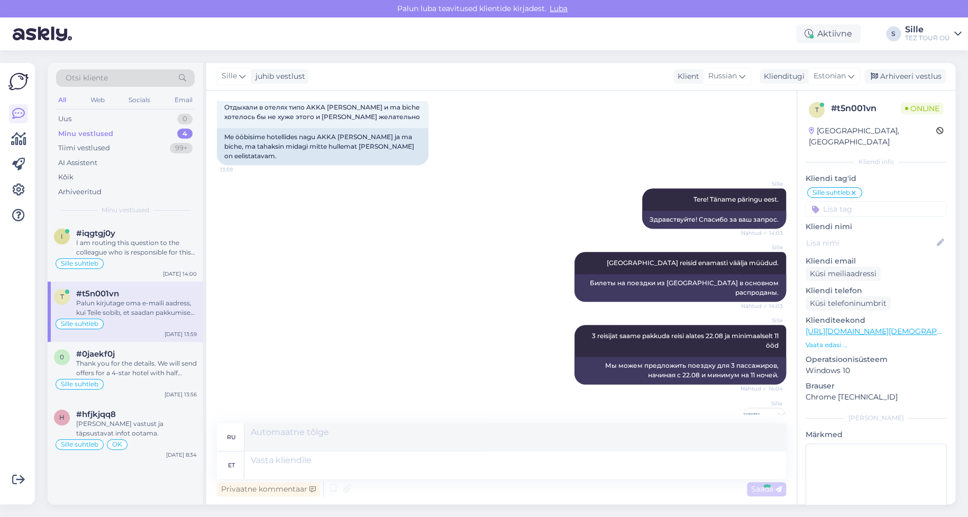
scroll to position [645, 0]
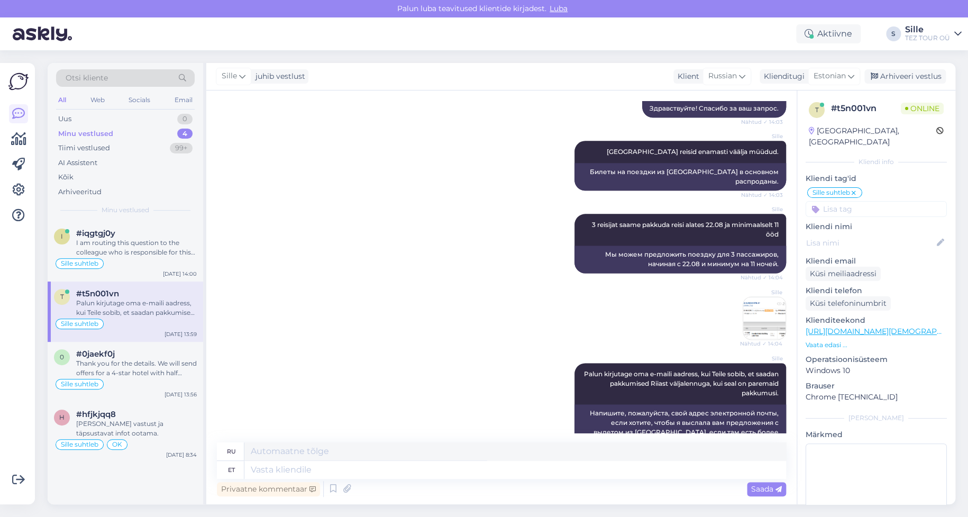
click at [850, 201] on input at bounding box center [876, 209] width 141 height 16
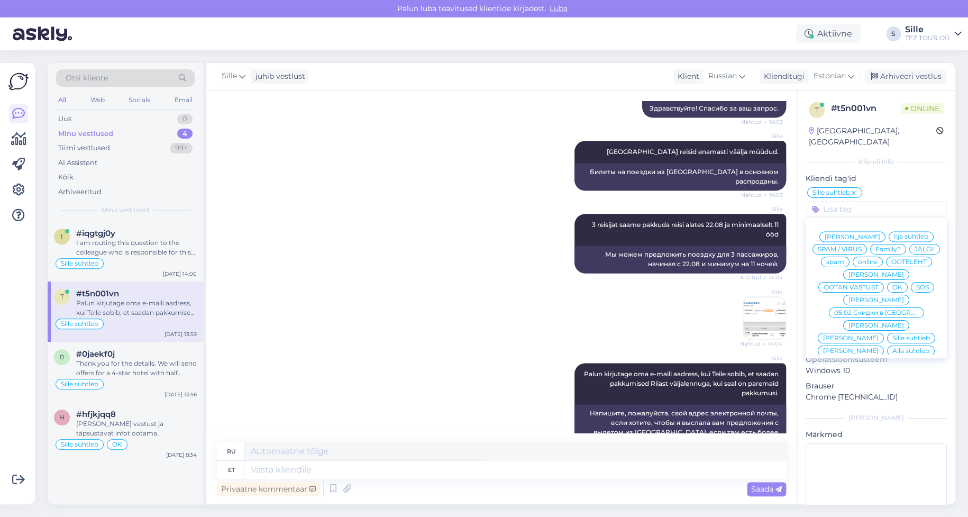
click at [899, 282] on div "OK" at bounding box center [897, 287] width 21 height 11
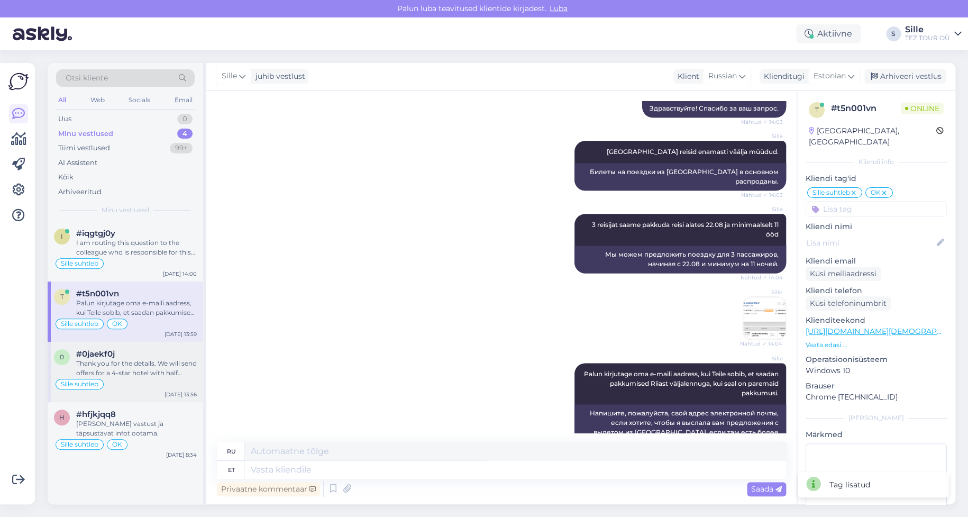
click at [89, 361] on div "Thank you for the details. We will send offers for a 4-star hotel with half boa…" at bounding box center [136, 368] width 121 height 19
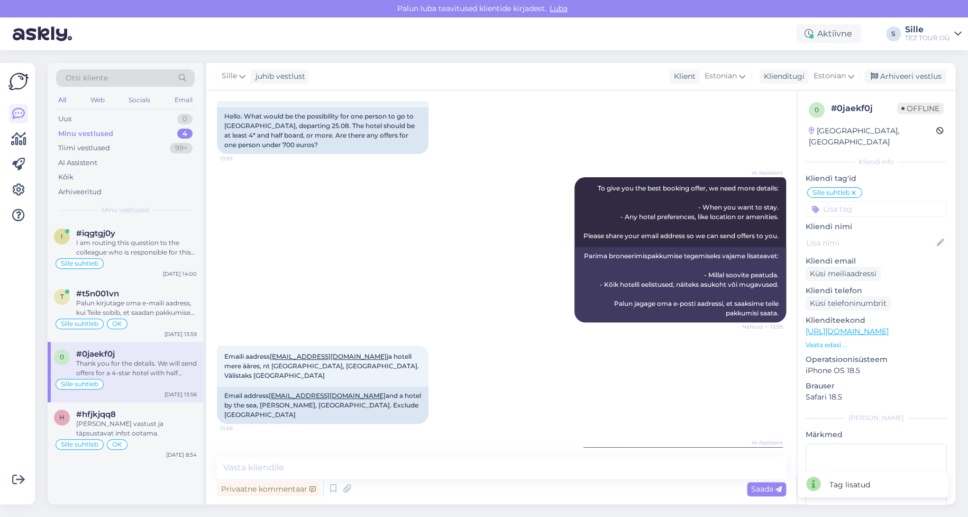
scroll to position [0, 0]
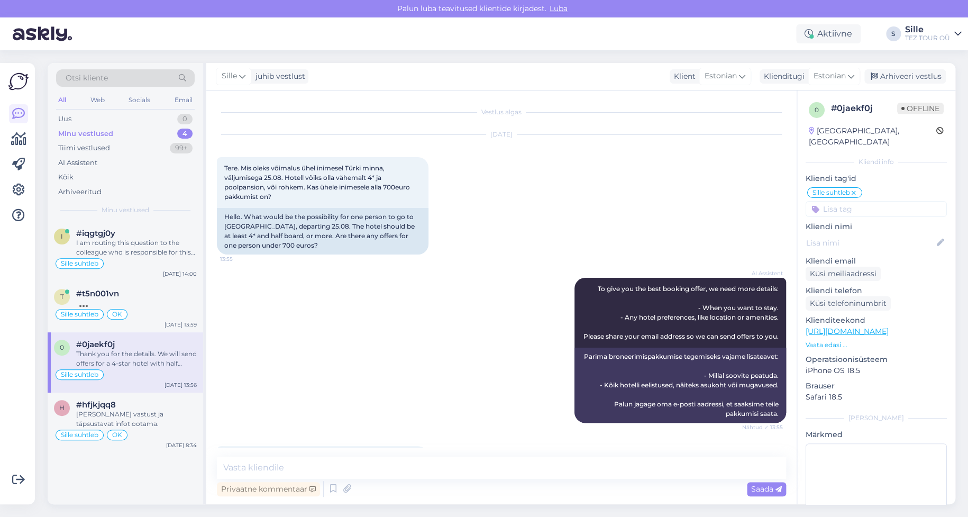
click at [142, 353] on div "Thank you for the details. We will send offers for a 4-star hotel with half boa…" at bounding box center [136, 358] width 121 height 19
click at [115, 243] on div "I am routing this question to the colleague who is responsible for this topic. …" at bounding box center [136, 247] width 121 height 19
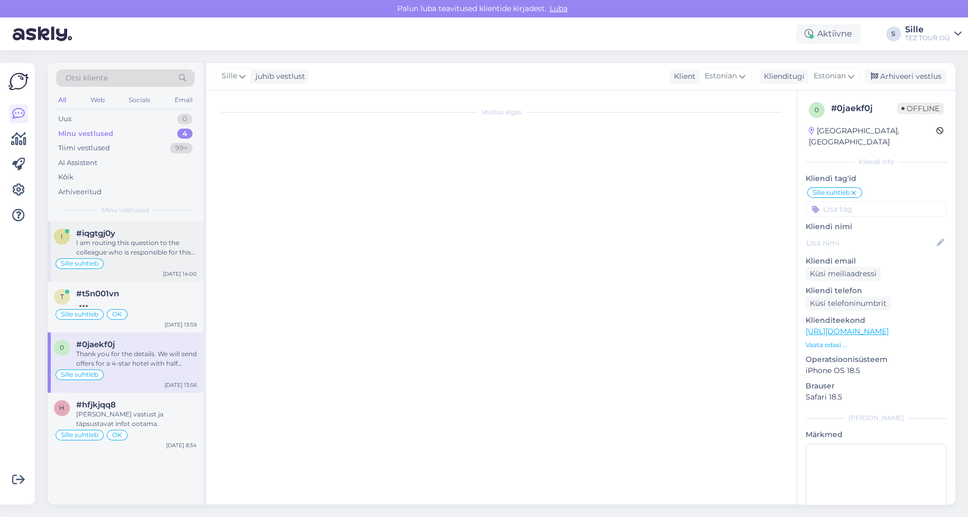
scroll to position [9, 0]
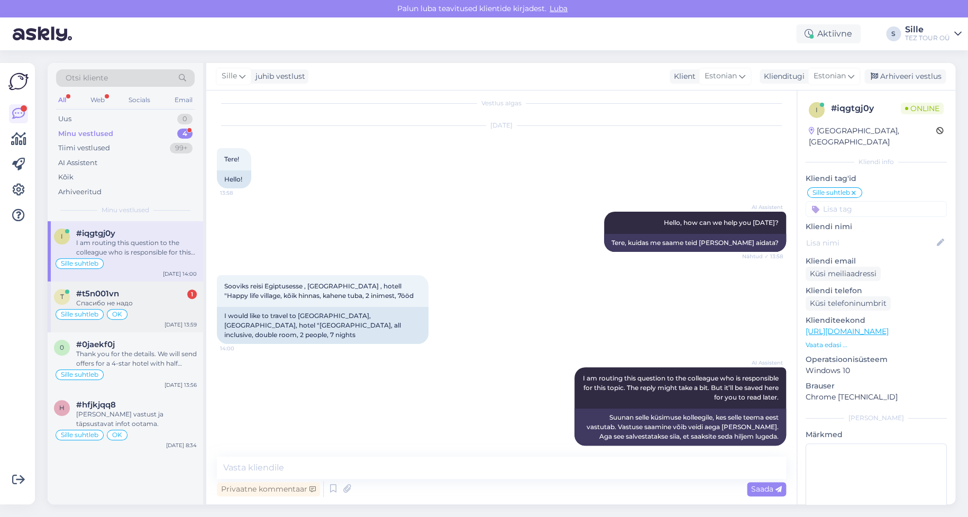
click at [158, 311] on div "Sille suhtleb OK" at bounding box center [125, 314] width 143 height 13
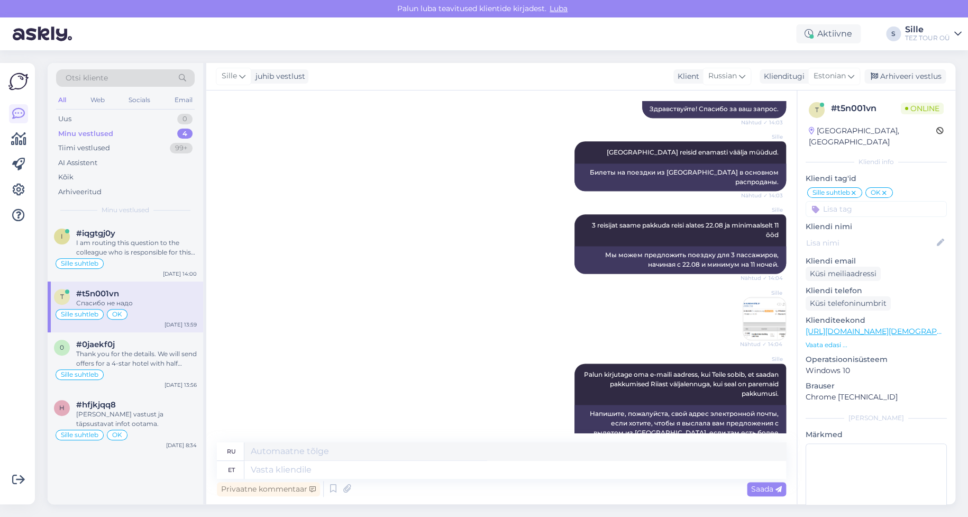
scroll to position [708, 0]
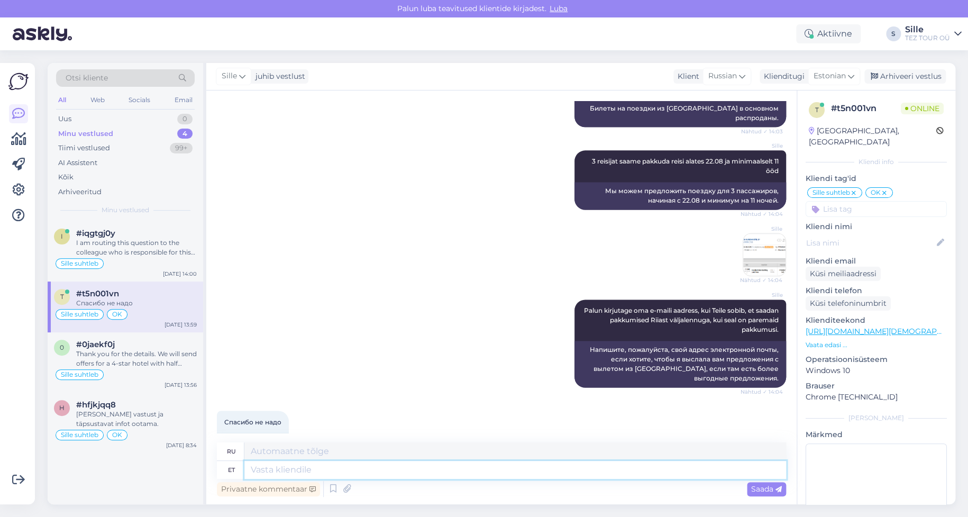
click at [260, 468] on textarea at bounding box center [515, 470] width 542 height 18
type textarea "Лфо"
type textarea "ЛФО"
type textarea "[PERSON_NAME]"
type textarea "KA"
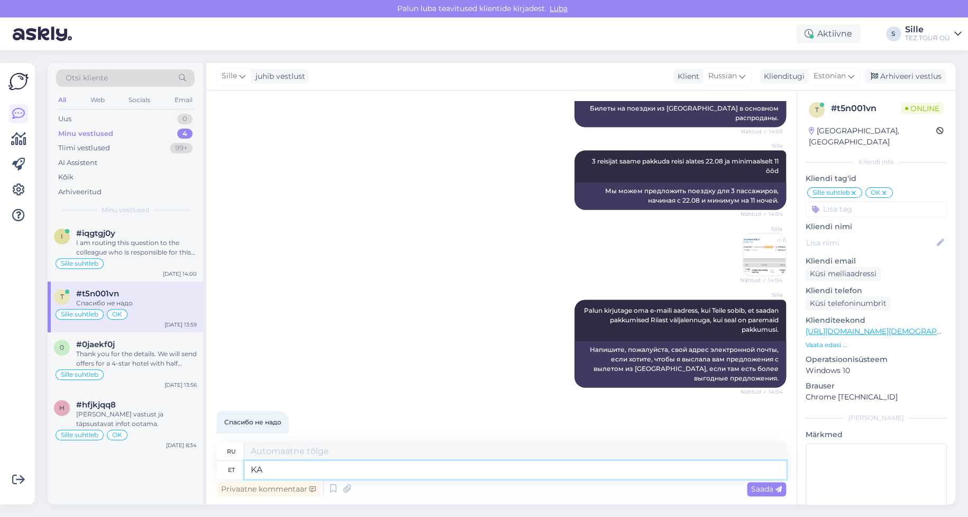
type textarea "ХОРОШО"
type textarea "K"
type textarea "[PERSON_NAME]"
click at [242, 471] on div "et" at bounding box center [231, 470] width 28 height 18
click at [265, 471] on textarea at bounding box center [515, 470] width 542 height 18
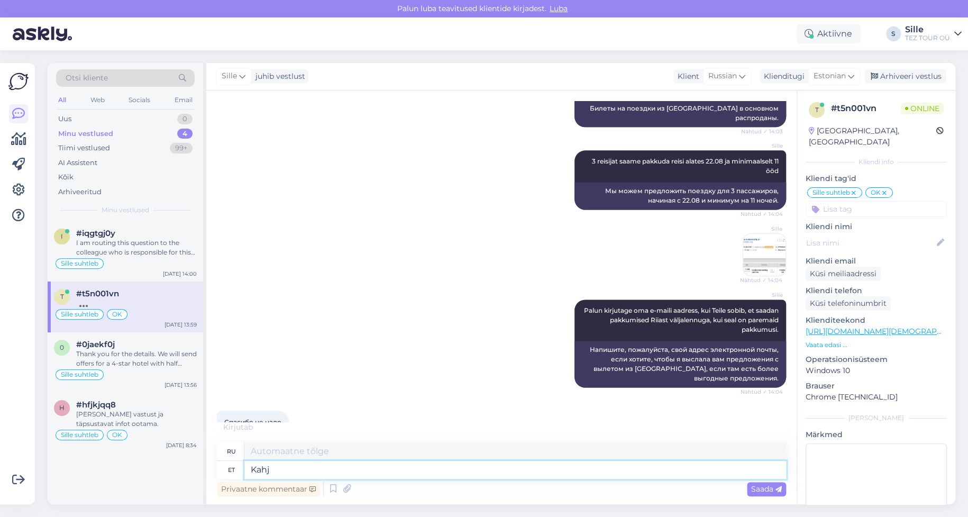
type textarea "Kahju"
type textarea "Повреждать"
type textarea "Kahju,"
type textarea "Извини,"
type textarea "Kahju, et"
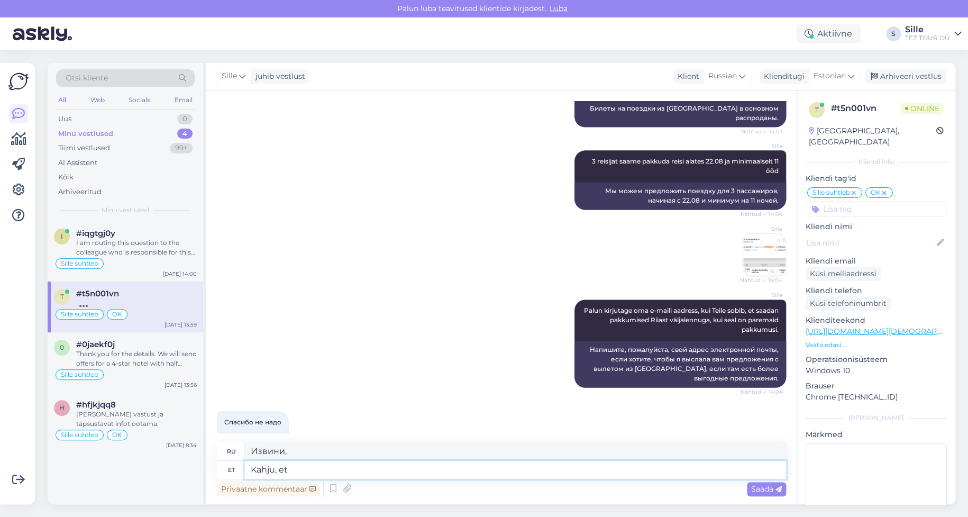
type textarea "Жаль, что"
type textarea "Kahju, et ei"
type textarea "Жаль, что нет."
type textarea "Kahju, et ei saanud"
type textarea "Жаль, что я не смог."
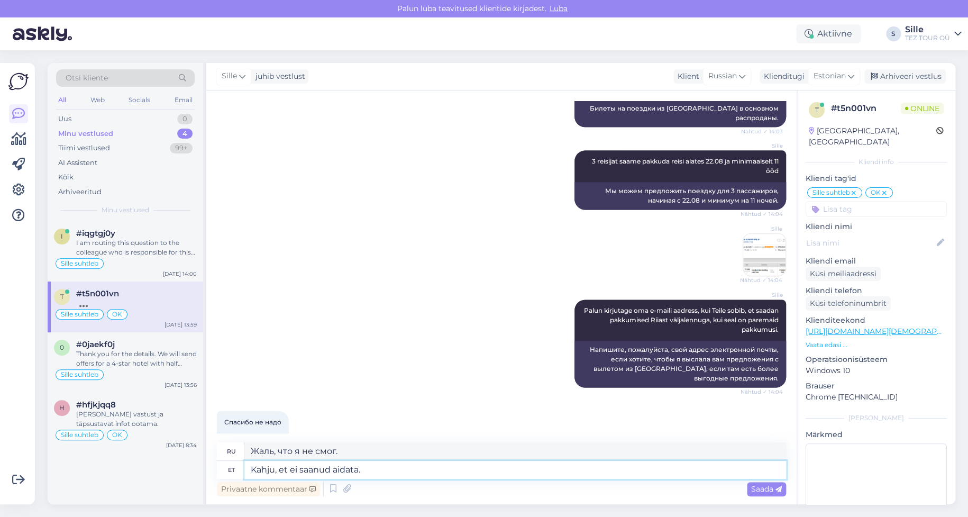
type textarea "Kahju, et ei saanud aidata."
type textarea "Извините, что не смог помочь."
type textarea "Kahju, et ei saanud aidata. [GEOGRAPHIC_DATA],"
type textarea "Извините, мы не смогли помочь. [GEOGRAPHIC_DATA]..."
type textarea "Kahju, et ei saanud aidata. [GEOGRAPHIC_DATA], et"
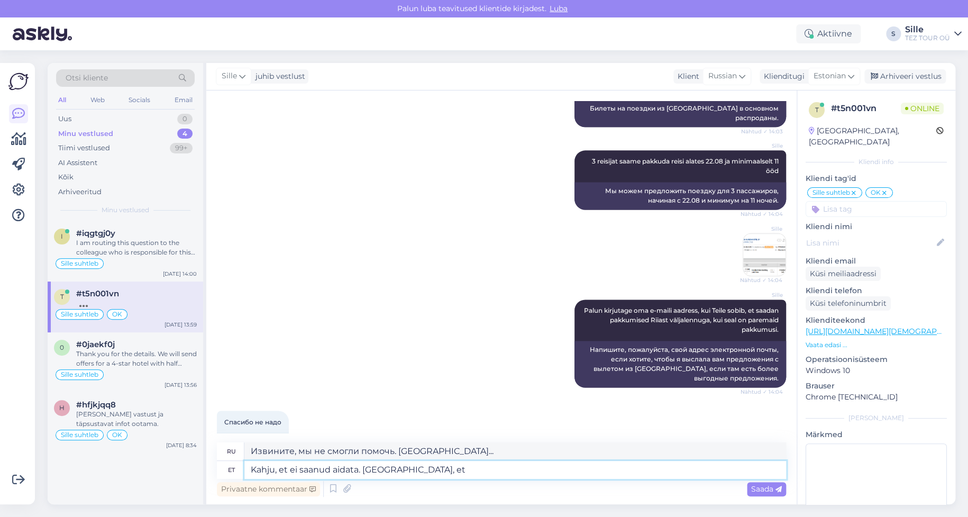
type textarea "Извините, что не смогли помочь. Надеемся, что"
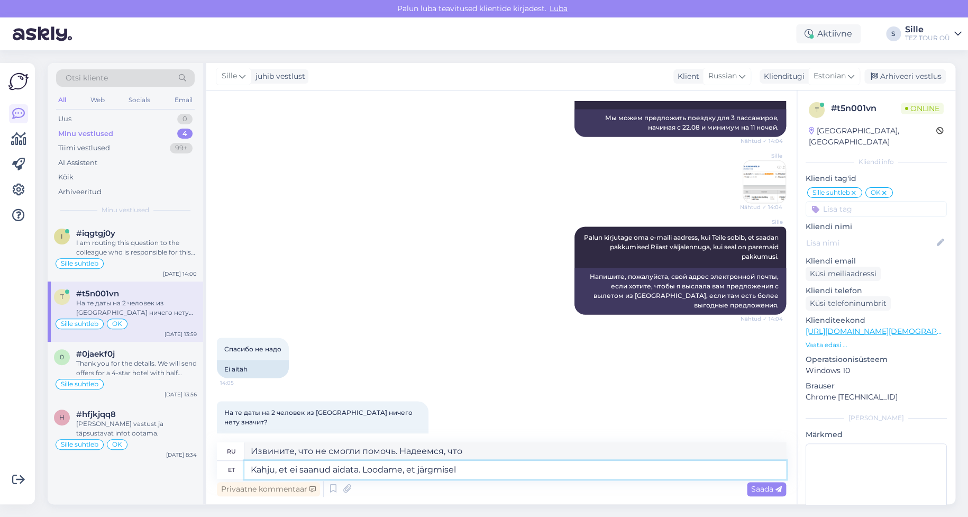
type textarea "Kahju, et ei saanud aidata. Loodame, et järgmisel k"
type textarea "Извините, мы не смогли помочь. Надеемся увидеть вас в следующий раз."
type textarea "Kahju, et ei saanud aidata. Loodame, et järgmisel korral."
type textarea "Извините, мы не смогли помочь. Надеюсь, в следующий раз."
type textarea "Kahju, et ei saanud aidata. Loodame, et järgmisel korral."
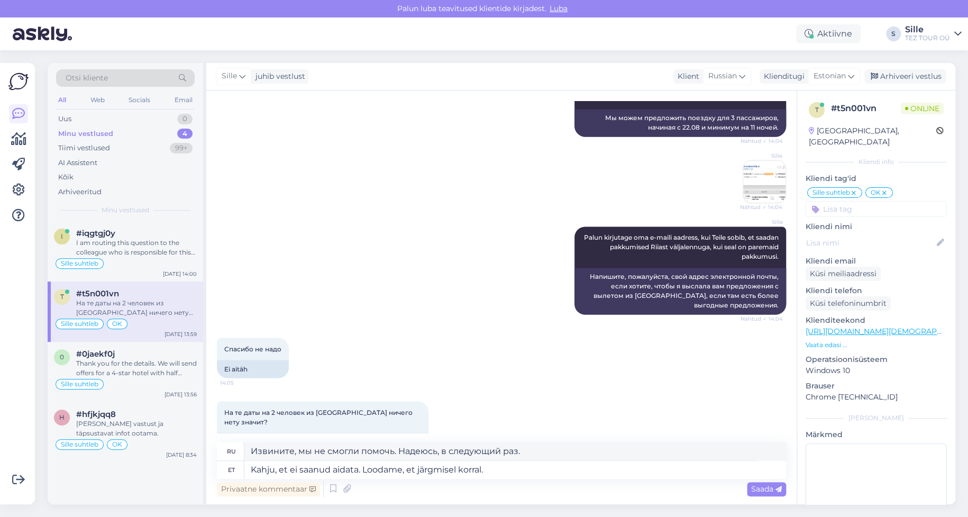
click at [755, 488] on span "Saada" at bounding box center [766, 489] width 31 height 10
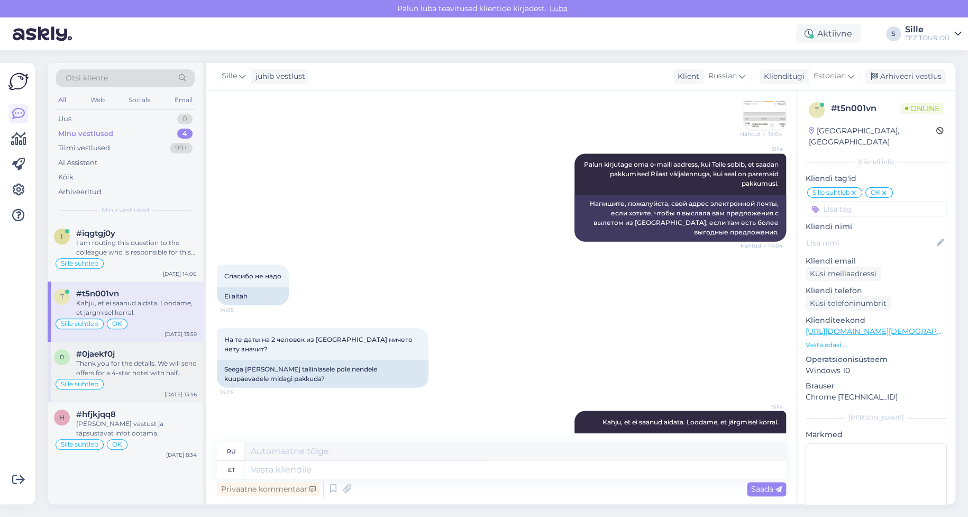
click at [131, 376] on div "Thank you for the details. We will send offers for a 4-star hotel with half boa…" at bounding box center [136, 368] width 121 height 19
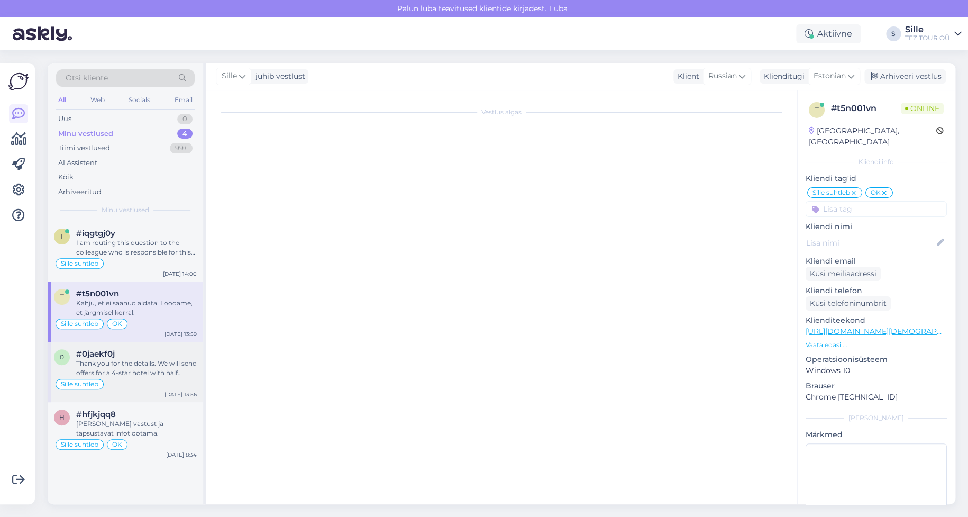
scroll to position [190, 0]
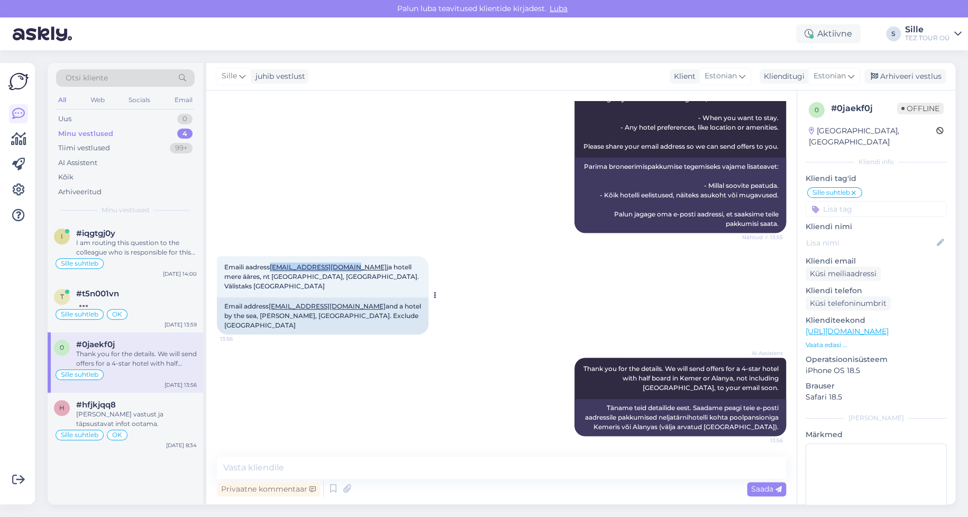
drag, startPoint x: 350, startPoint y: 285, endPoint x: 273, endPoint y: 284, distance: 77.2
click at [273, 284] on span "Emaili aadress [EMAIL_ADDRESS][DOMAIN_NAME] ja hotell mere ääres, [GEOGRAPHIC_D…" at bounding box center [322, 276] width 196 height 27
copy link "[EMAIL_ADDRESS][DOMAIN_NAME]"
click at [751, 327] on div "Emaili aadress [EMAIL_ADDRESS][DOMAIN_NAME] ja hotell mere ääres, [GEOGRAPHIC_D…" at bounding box center [501, 295] width 569 height 102
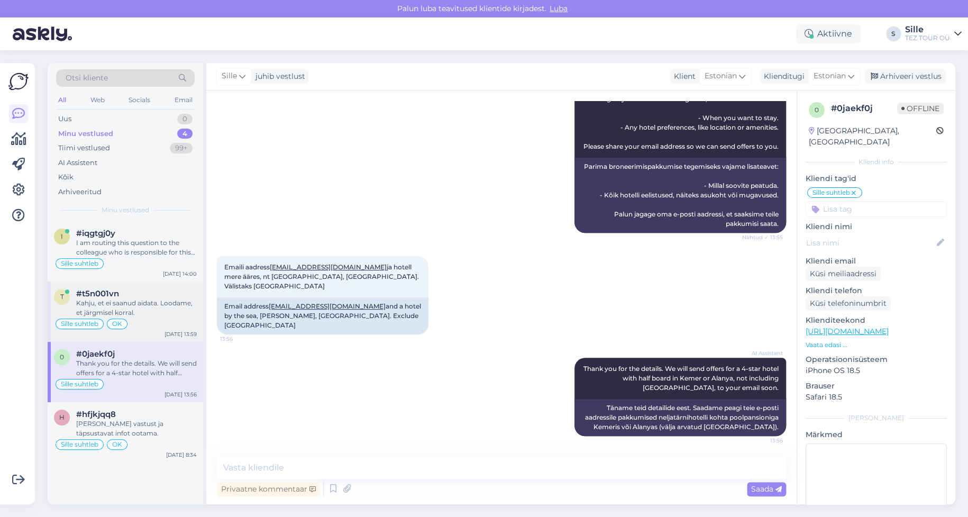
click at [163, 292] on div "#t5n001vn" at bounding box center [136, 294] width 121 height 10
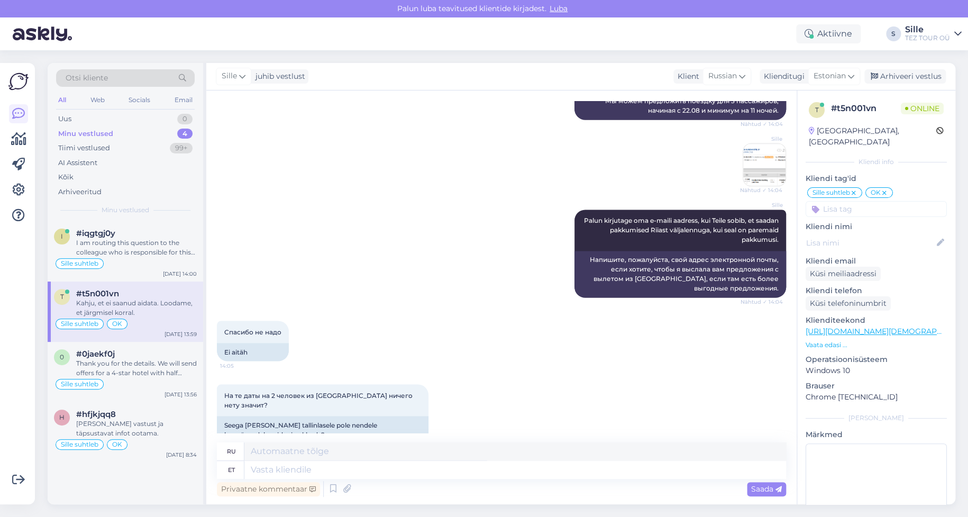
scroll to position [854, 0]
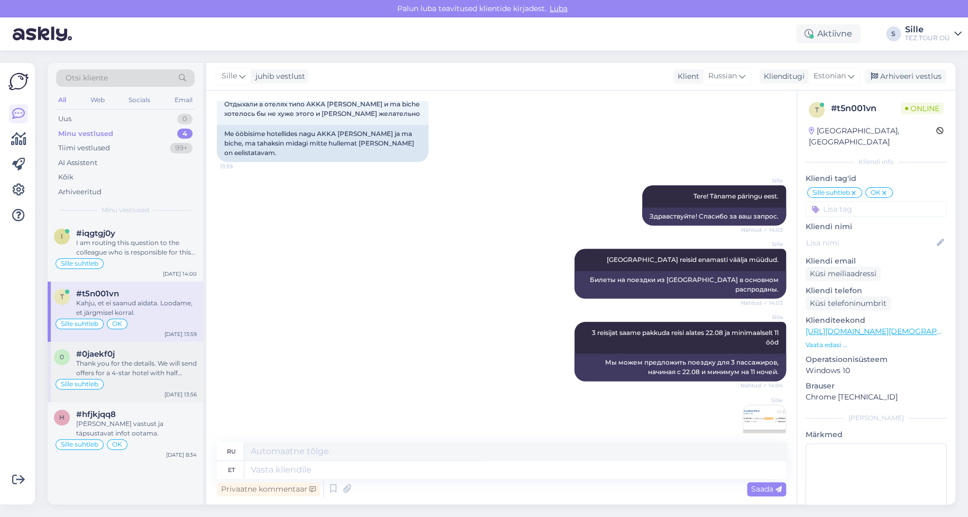
click at [120, 374] on div "Thank you for the details. We will send offers for a 4-star hotel with half boa…" at bounding box center [136, 368] width 121 height 19
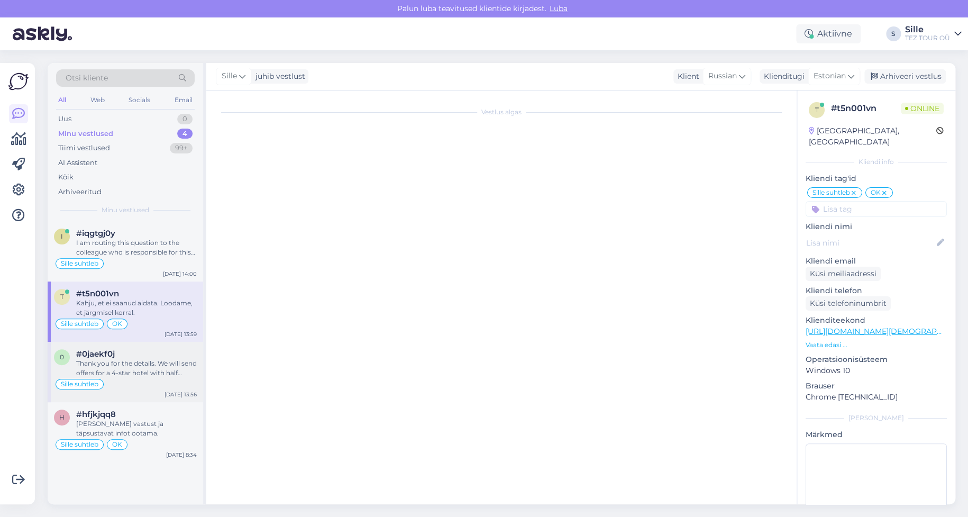
scroll to position [190, 0]
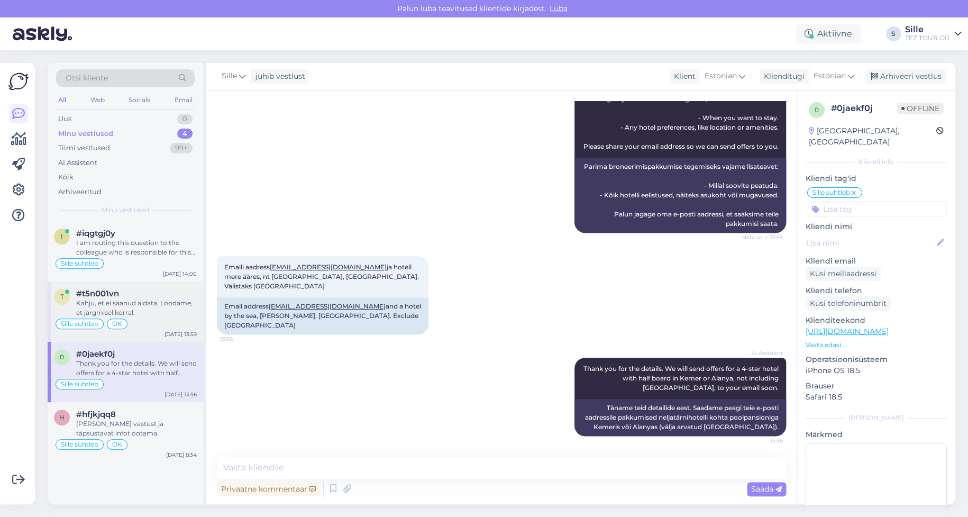
click at [139, 316] on div "t #t5n001vn [PERSON_NAME], et ei saanud aidata. Loodame, et järgmisel korral. S…" at bounding box center [126, 311] width 156 height 60
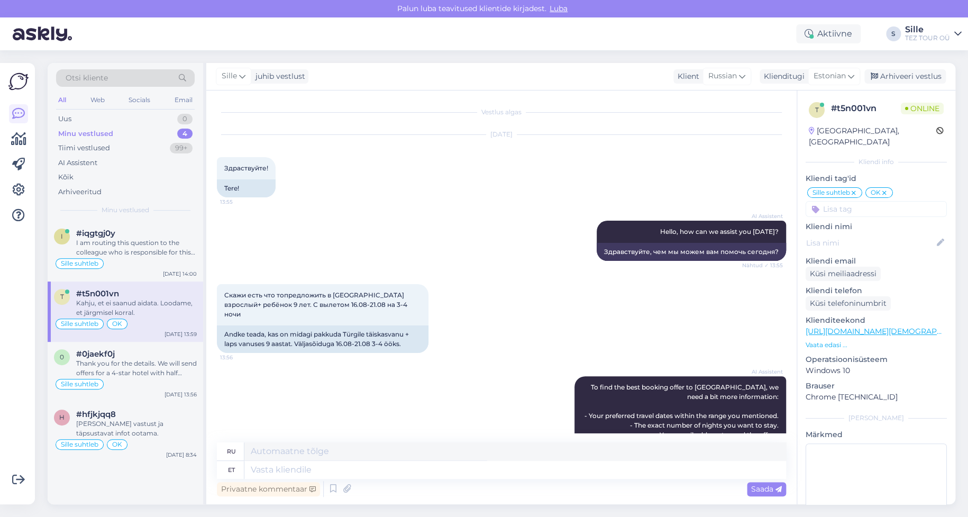
scroll to position [508, 0]
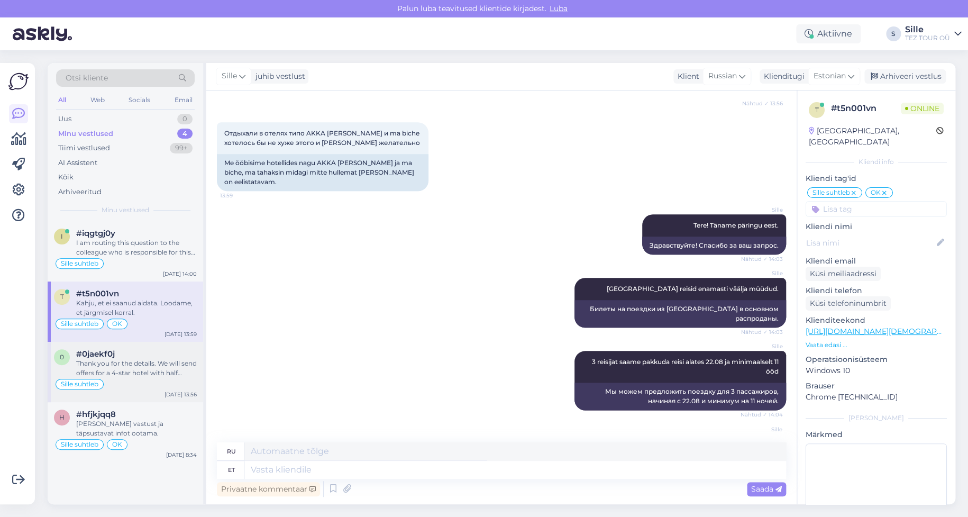
click at [99, 379] on div "Sille suhtleb" at bounding box center [80, 384] width 48 height 11
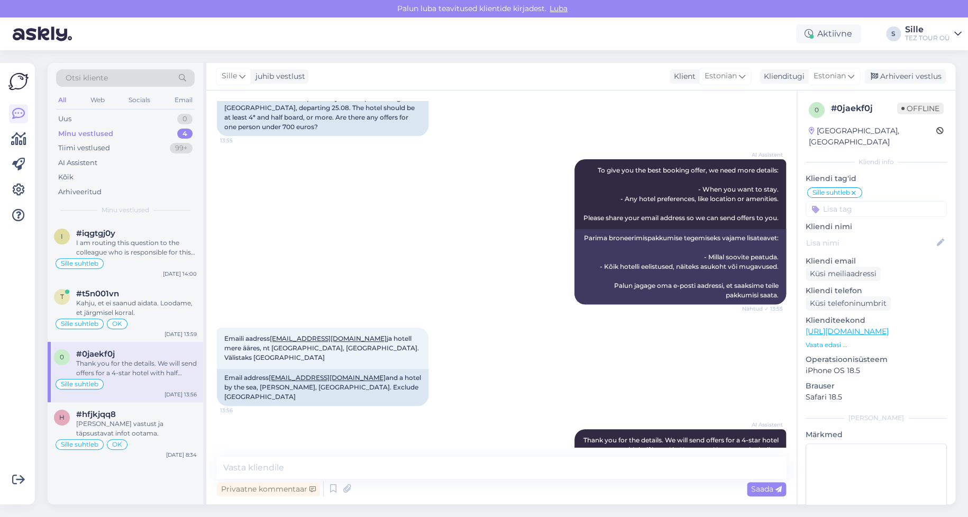
scroll to position [190, 0]
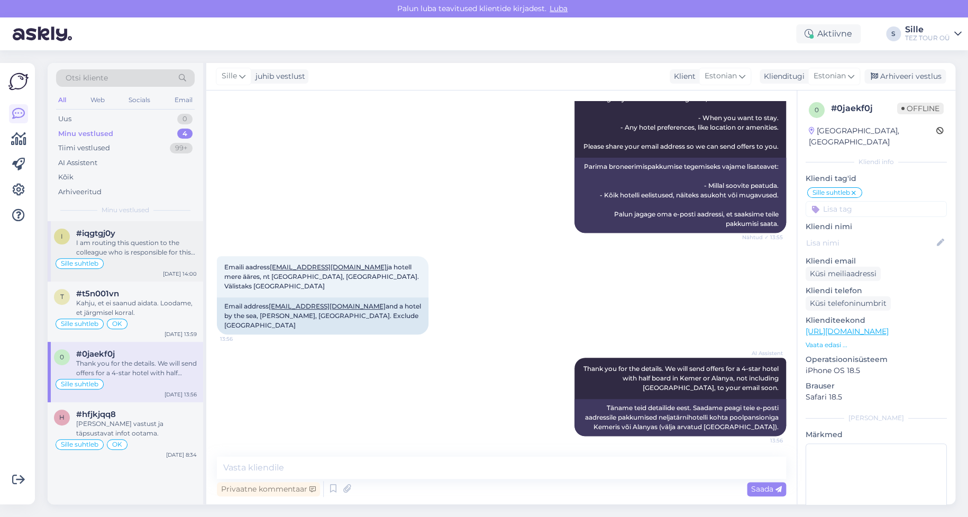
click at [127, 237] on div "#iqgtgj0y" at bounding box center [136, 234] width 121 height 10
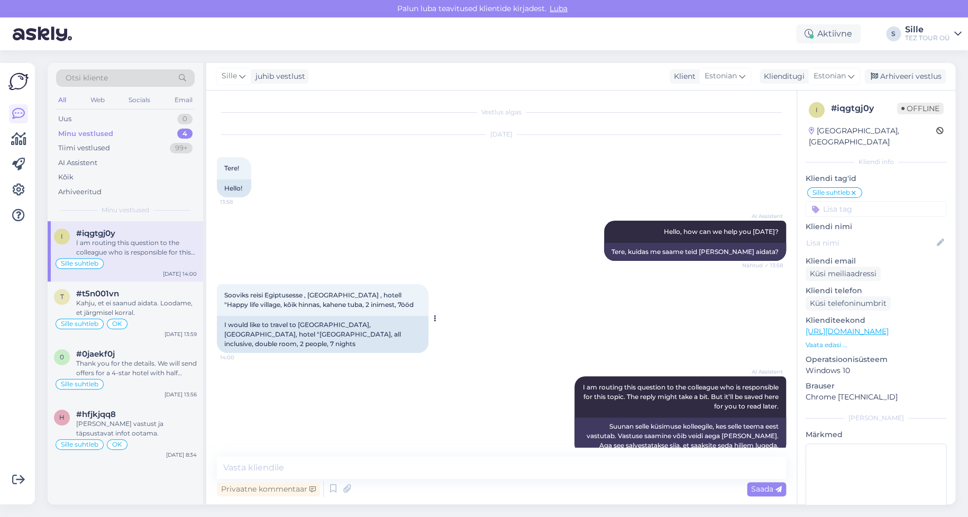
scroll to position [9, 0]
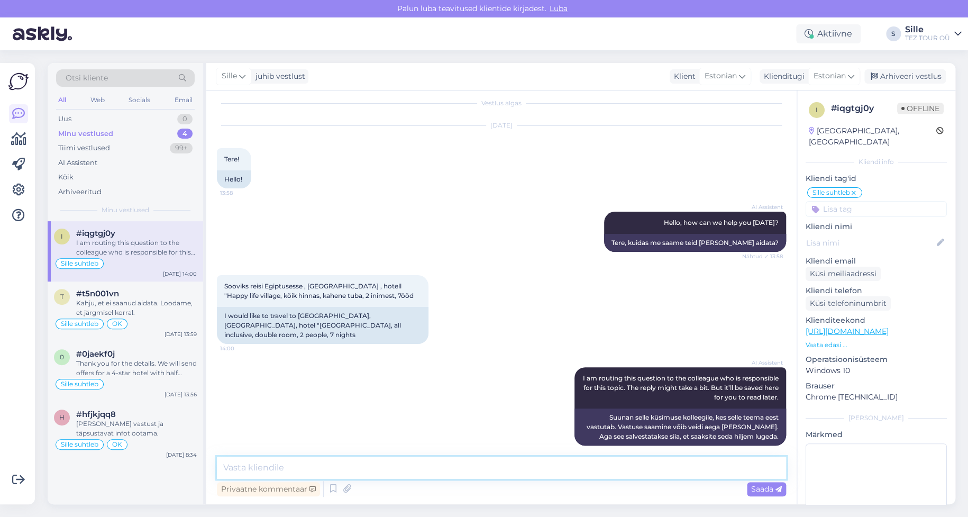
click at [272, 465] on textarea at bounding box center [501, 468] width 569 height 22
type textarea "Tere! Täname päringu eest."
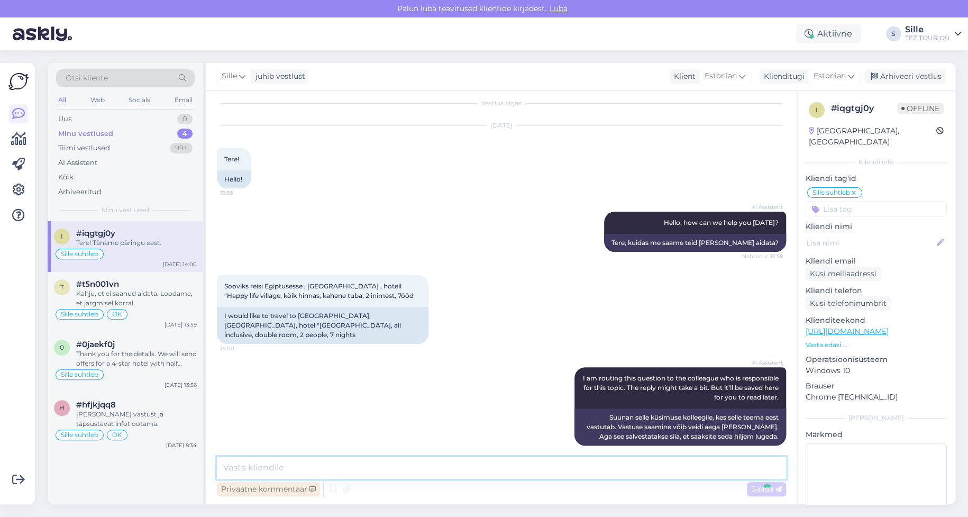
scroll to position [54, 0]
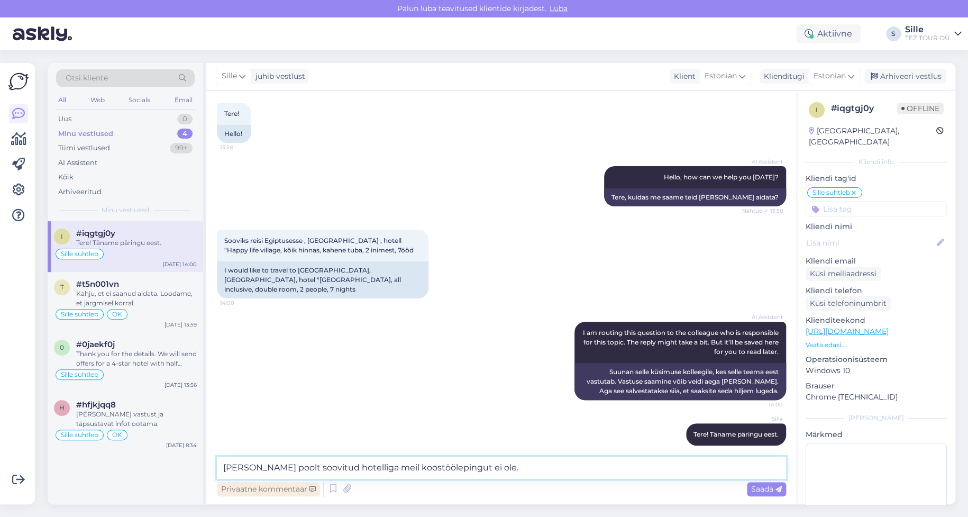
type textarea "[PERSON_NAME] poolt soovitud hotelliga meil koostöölepingut ei ole."
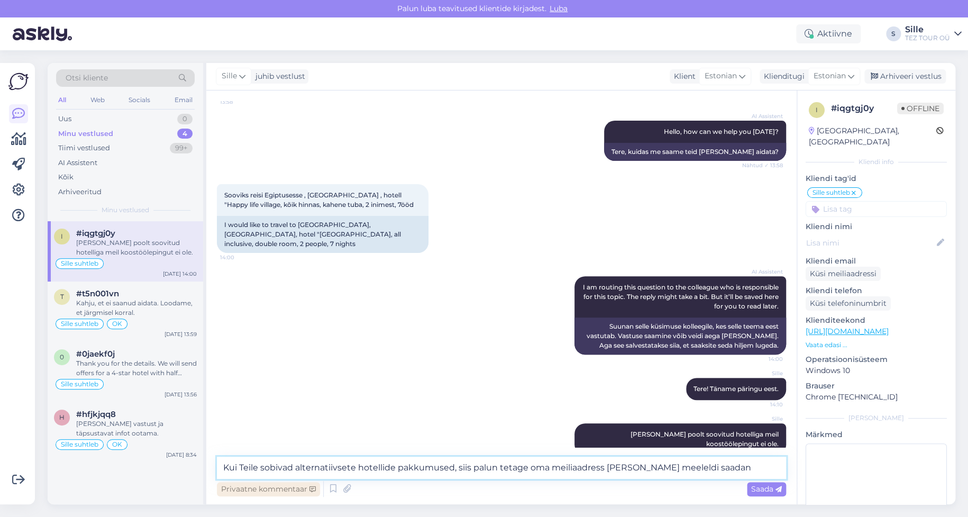
type textarea "Kui Teile sobivad alternatiivsete hotellide pakkumused, siis palun tetage oma m…"
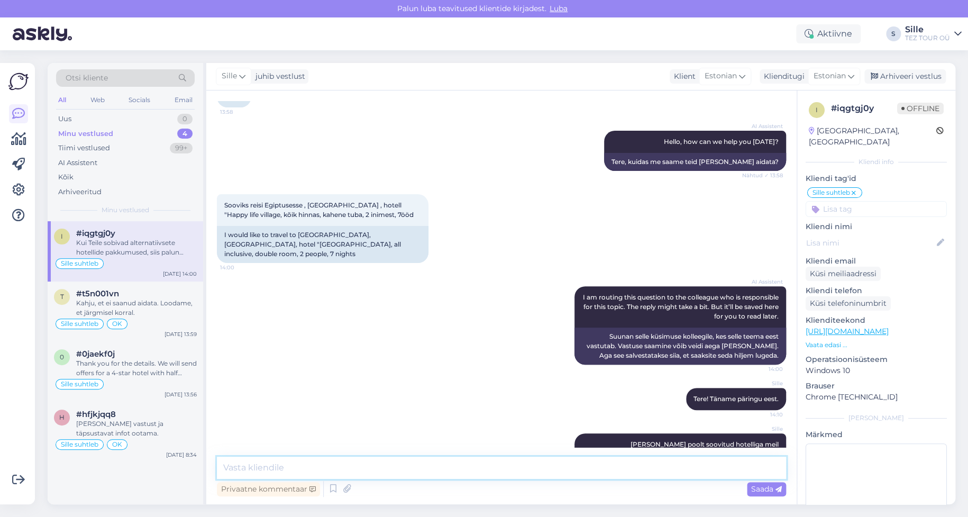
scroll to position [155, 0]
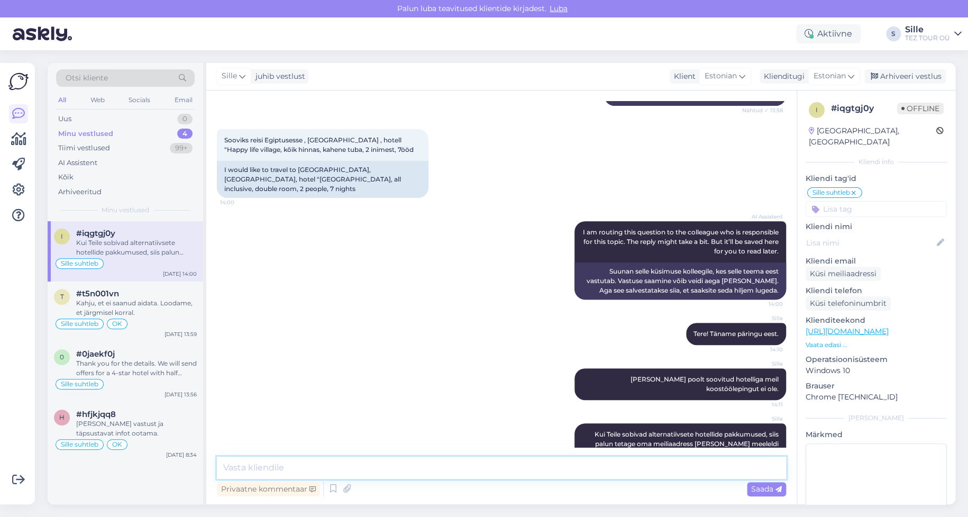
drag, startPoint x: 243, startPoint y: 470, endPoint x: 243, endPoint y: 476, distance: 5.8
click at [244, 468] on textarea at bounding box center [501, 468] width 569 height 22
type textarea "Samuti palun täpsustage reisiperiood."
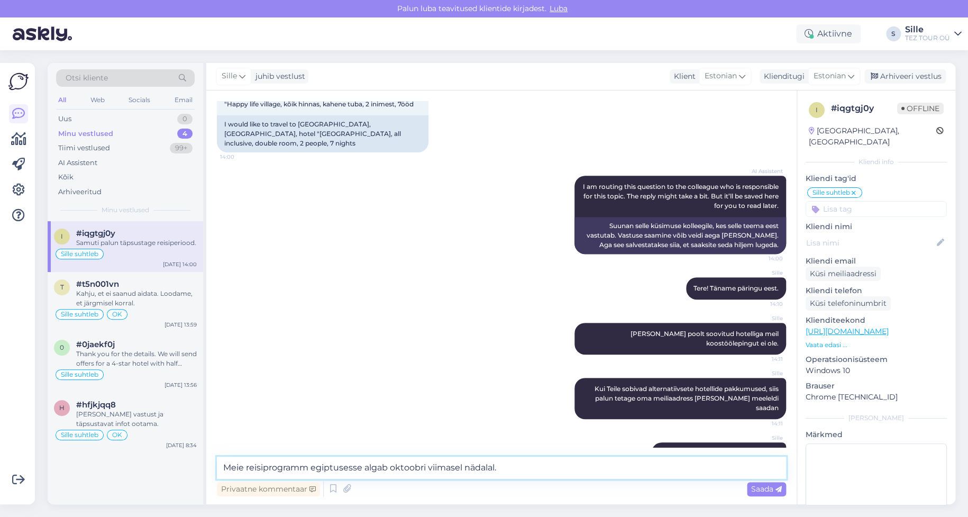
type textarea "Meie reisiprogramm egiptusesse algab oktoobri viimasel nädalal."
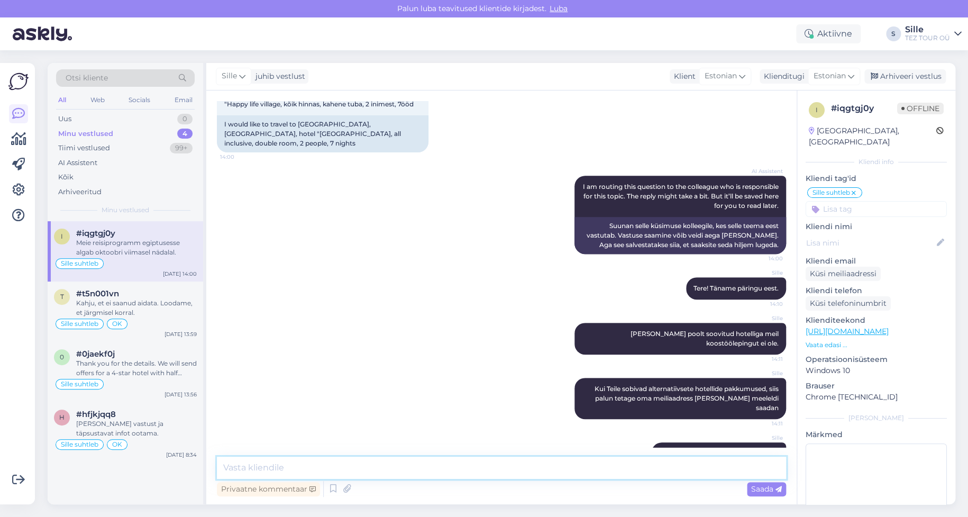
scroll to position [255, 0]
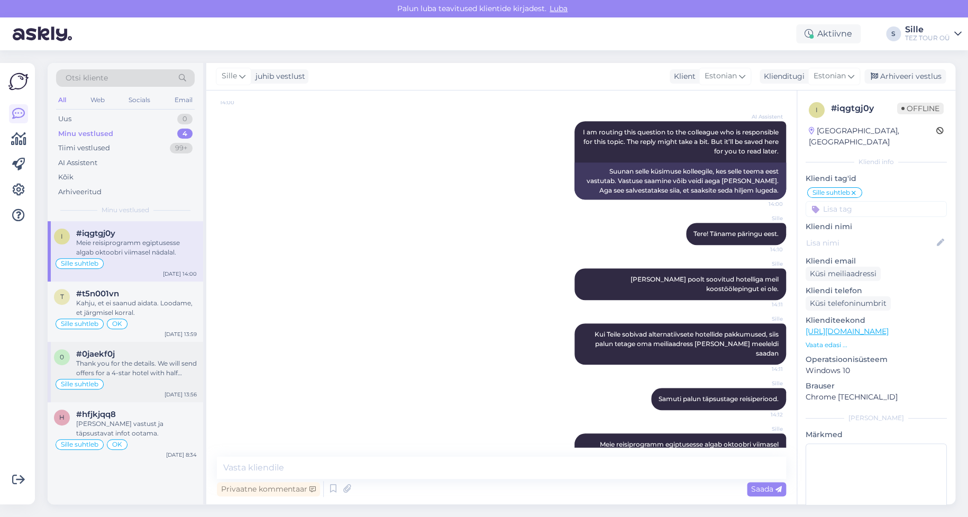
click at [95, 381] on span "Sille suhtleb" at bounding box center [80, 384] width 38 height 6
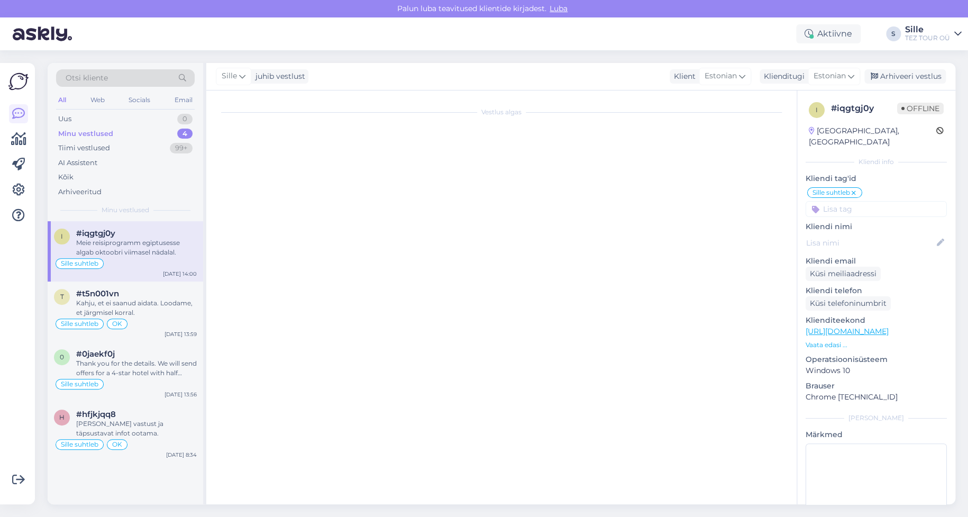
scroll to position [190, 0]
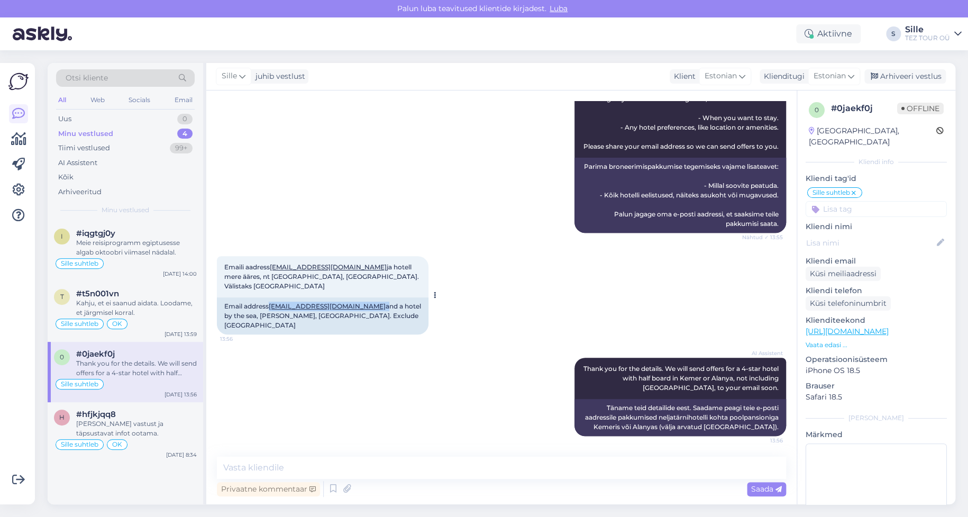
drag, startPoint x: 350, startPoint y: 312, endPoint x: 271, endPoint y: 311, distance: 78.3
click at [271, 311] on div "Email address [EMAIL_ADDRESS][DOMAIN_NAME] and a hotel by the sea, [PERSON_NAME…" at bounding box center [323, 315] width 212 height 37
copy div "[EMAIL_ADDRESS][DOMAIN_NAME]"
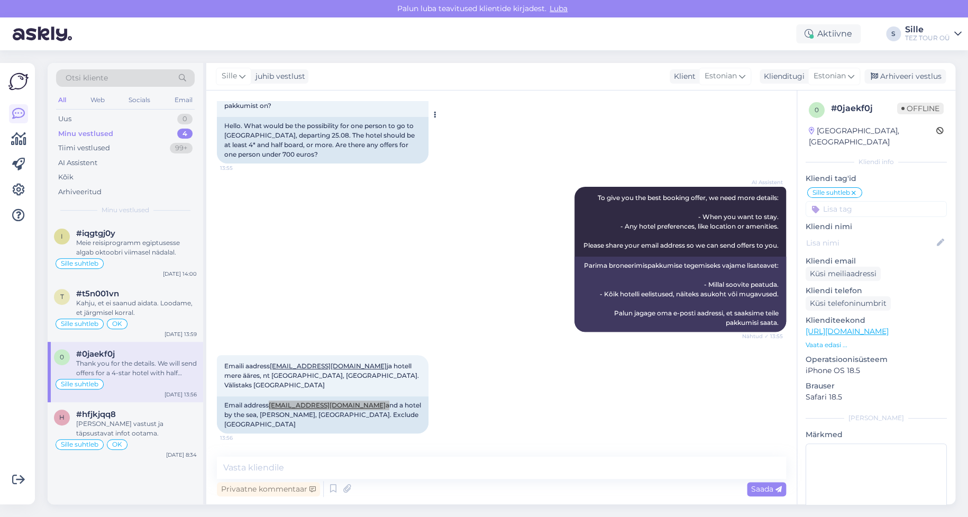
scroll to position [0, 0]
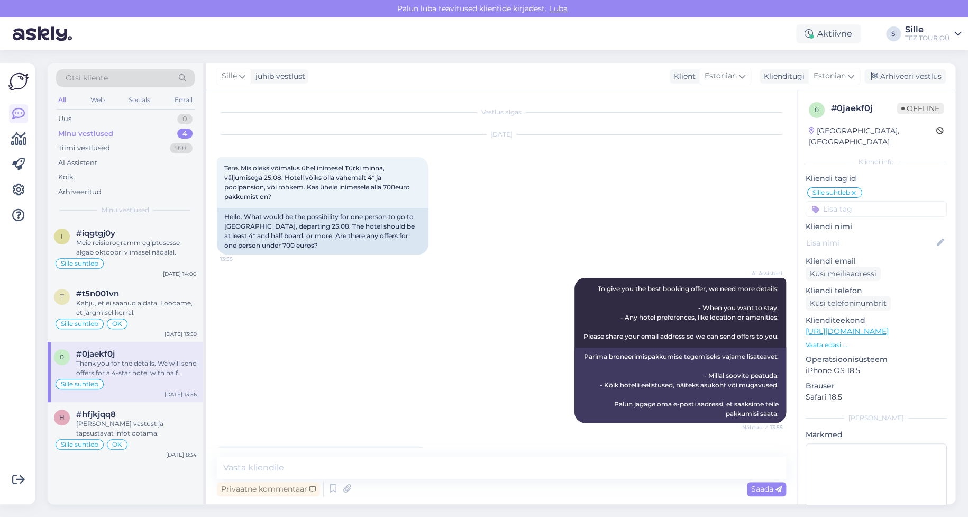
click at [133, 381] on div "Sille suhtleb" at bounding box center [125, 384] width 143 height 13
click at [138, 418] on div "#hfjkjqq8 [PERSON_NAME] vastust ja täpsustavat infot ootama." at bounding box center [136, 423] width 121 height 29
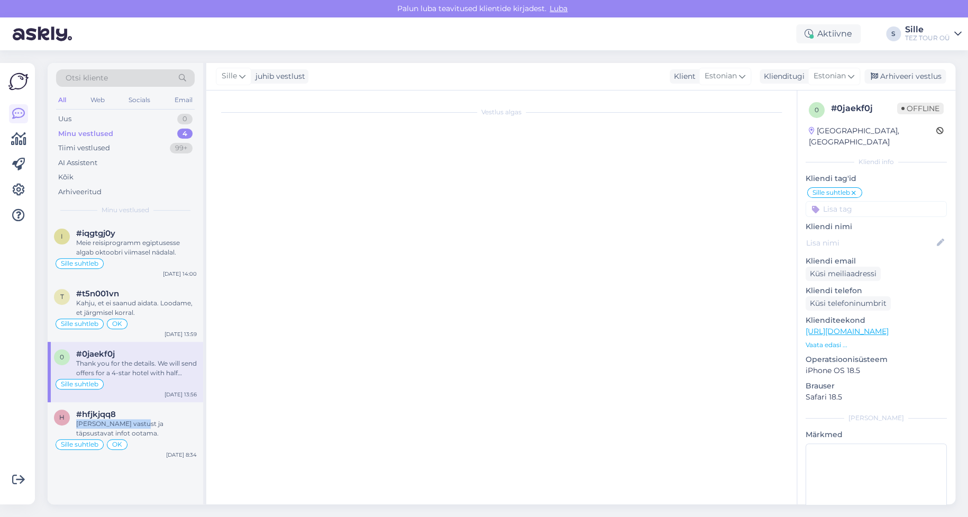
scroll to position [642, 0]
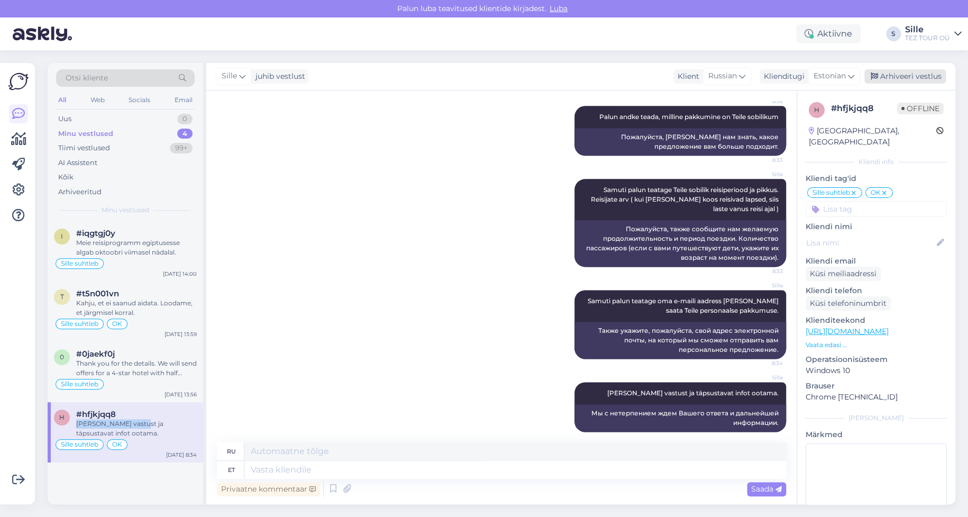
click at [909, 73] on div "Arhiveeri vestlus" at bounding box center [904, 76] width 81 height 14
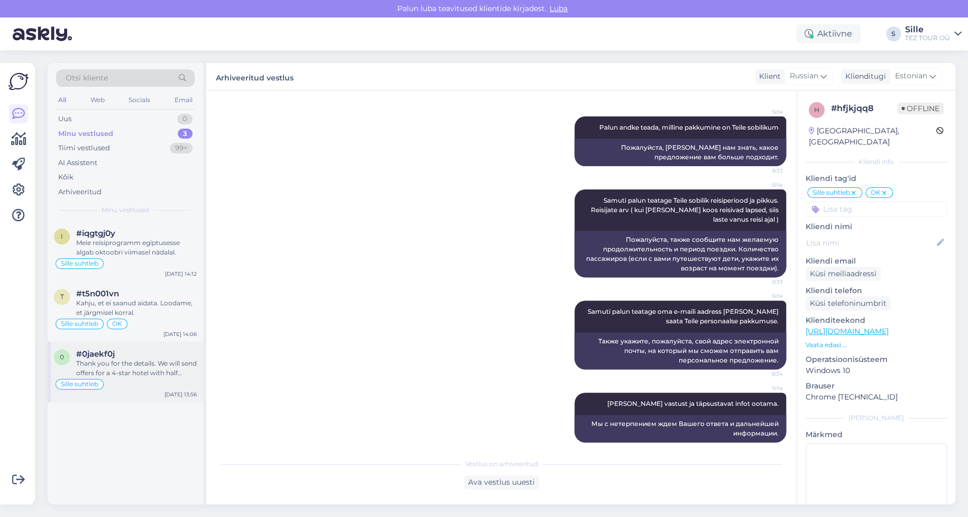
click at [109, 367] on div "Thank you for the details. We will send offers for a 4-star hotel with half boa…" at bounding box center [136, 368] width 121 height 19
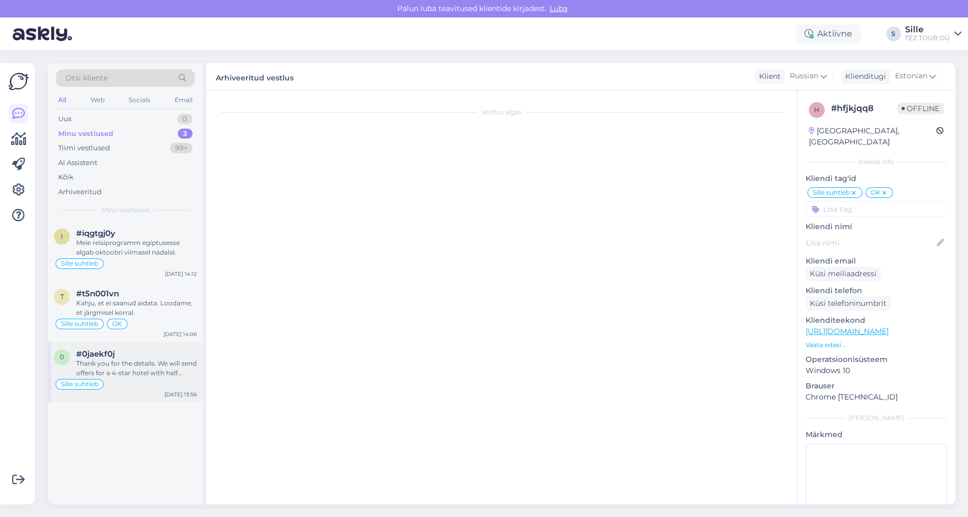
scroll to position [190, 0]
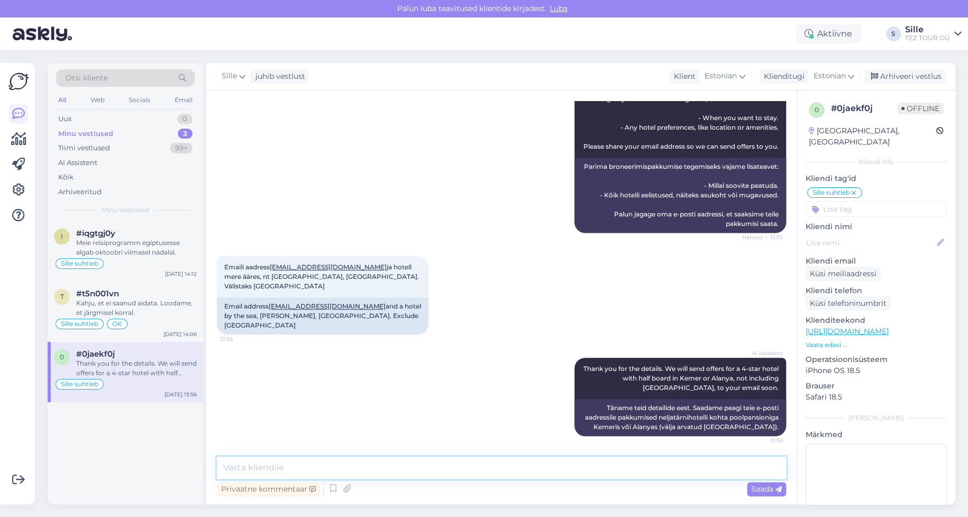
click at [241, 461] on textarea at bounding box center [501, 468] width 569 height 22
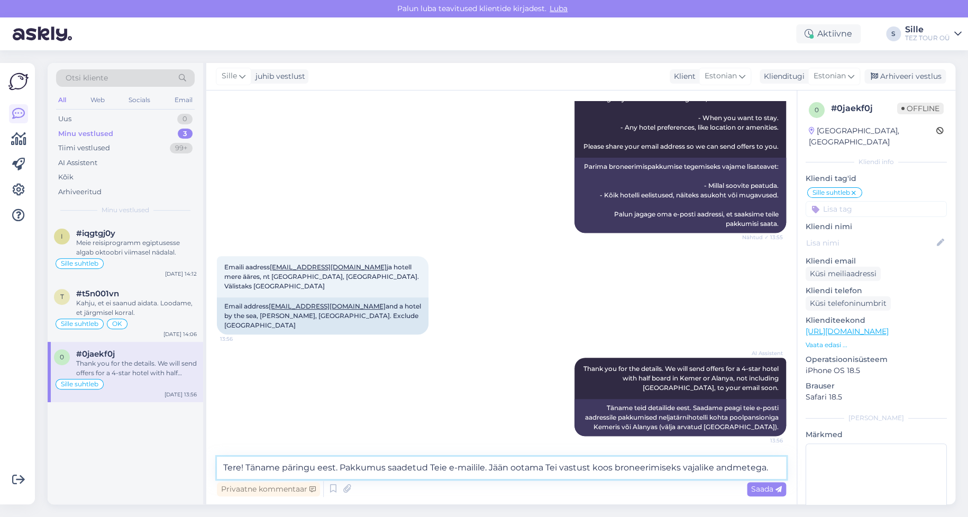
type textarea "Tere! Täname päringu eest. Pakkumus saadetud Teie e-mailile. Jään ootama Tei va…"
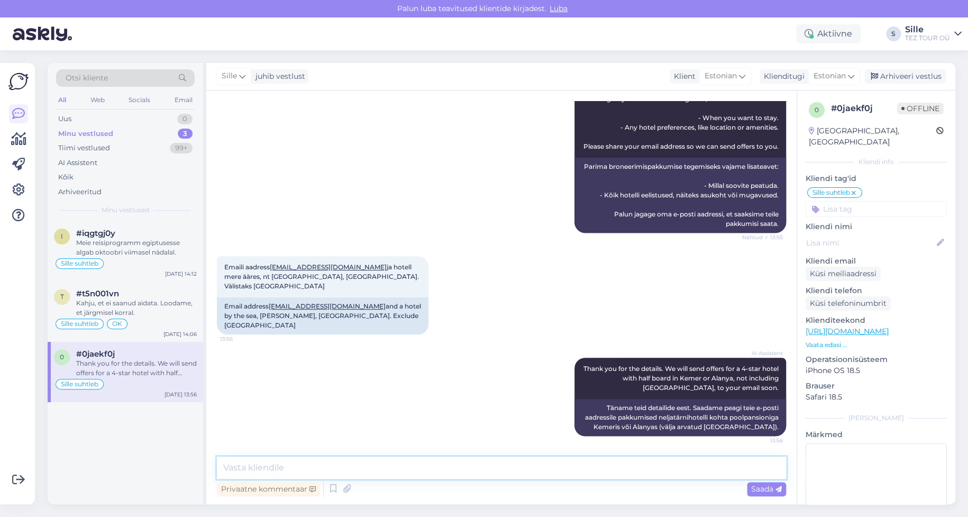
scroll to position [254, 0]
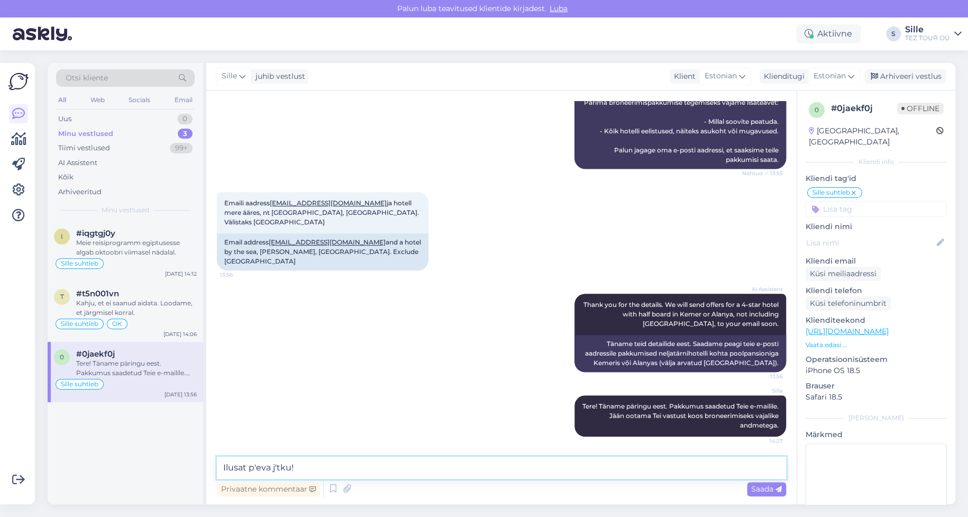
click at [257, 462] on textarea "Ilusat p'eva j'tku!" at bounding box center [501, 468] width 569 height 22
click at [279, 461] on textarea "Ilusat päeva j'tku!" at bounding box center [501, 468] width 569 height 22
type textarea "Ilusat päeva jätku!"
click at [757, 489] on span "Saada" at bounding box center [766, 489] width 31 height 10
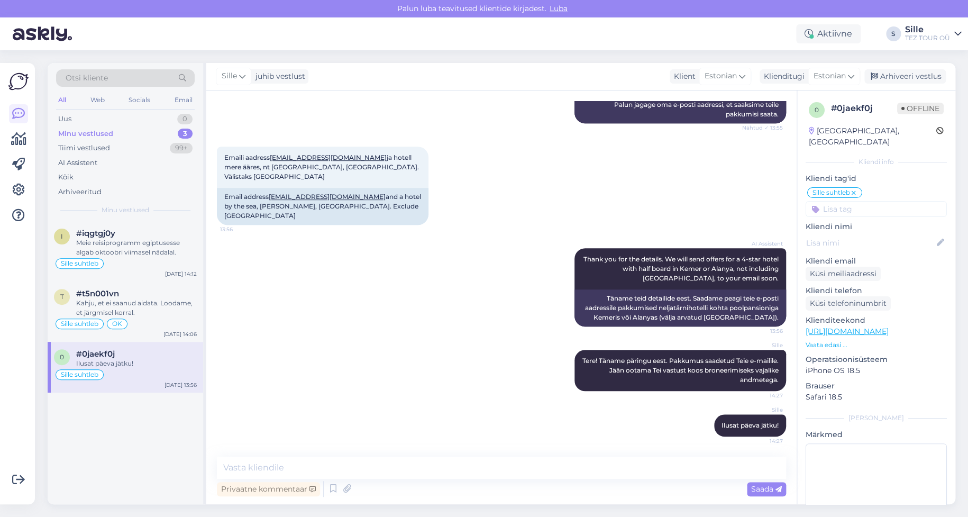
click at [863, 201] on input at bounding box center [876, 209] width 141 height 16
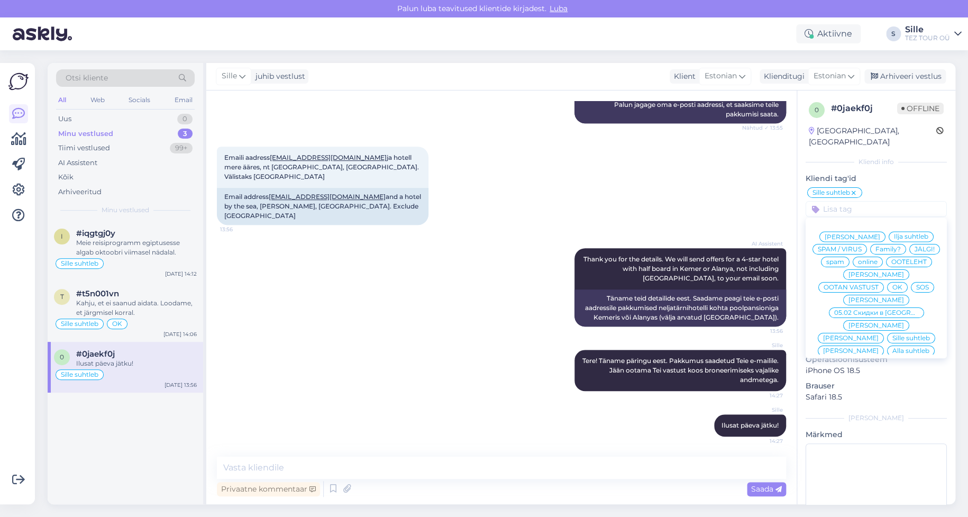
click at [901, 284] on span "OK" at bounding box center [897, 287] width 10 height 6
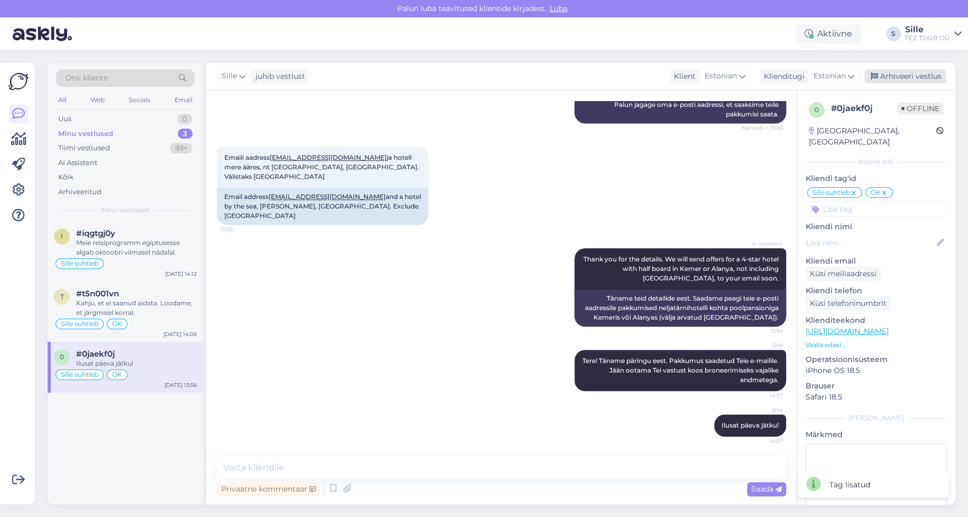
click at [890, 74] on div "Arhiveeri vestlus" at bounding box center [904, 76] width 81 height 14
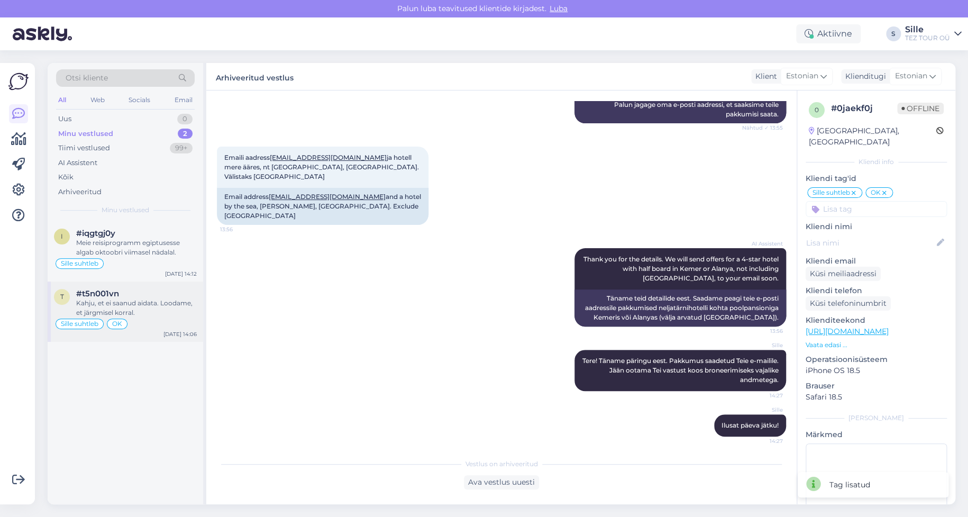
click at [156, 321] on div "Sille suhtleb OK" at bounding box center [125, 323] width 143 height 13
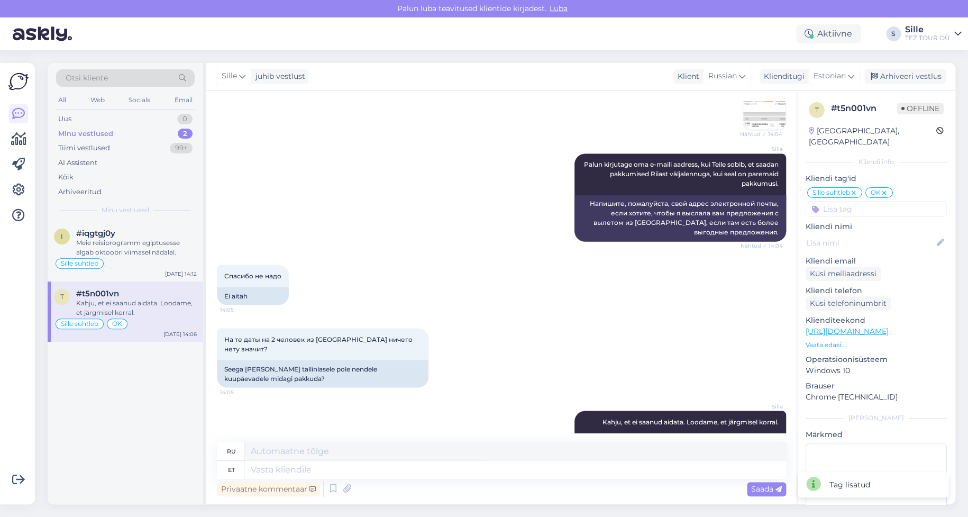
drag, startPoint x: 903, startPoint y: 78, endPoint x: 848, endPoint y: 95, distance: 57.6
click at [903, 78] on div "Arhiveeri vestlus" at bounding box center [904, 76] width 81 height 14
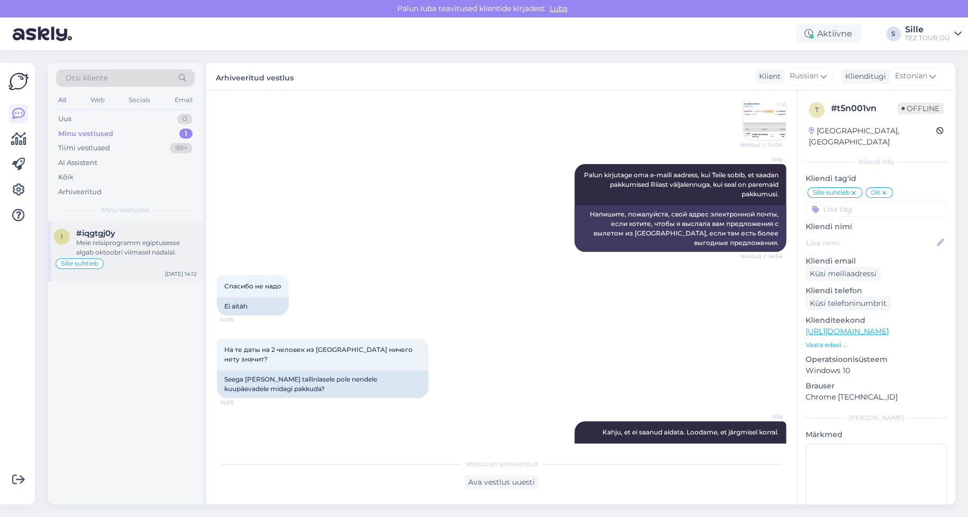
click at [122, 261] on div "Sille suhtleb" at bounding box center [125, 263] width 143 height 13
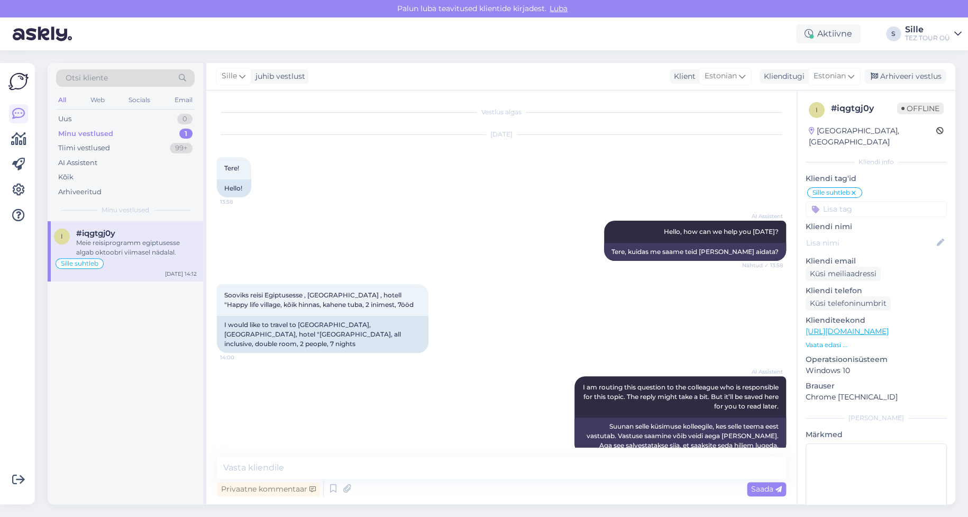
scroll to position [255, 0]
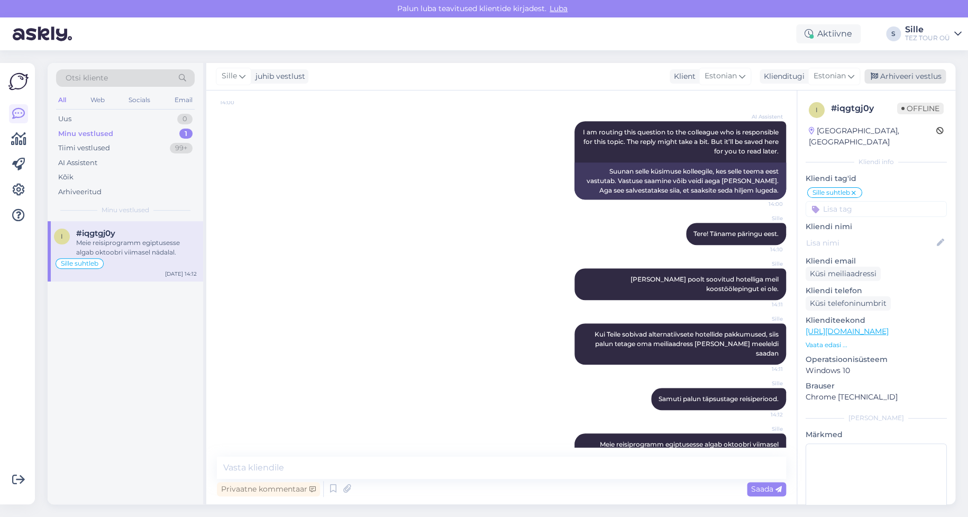
click at [903, 77] on div "Arhiveeri vestlus" at bounding box center [904, 76] width 81 height 14
